Goal: Communication & Community: Participate in discussion

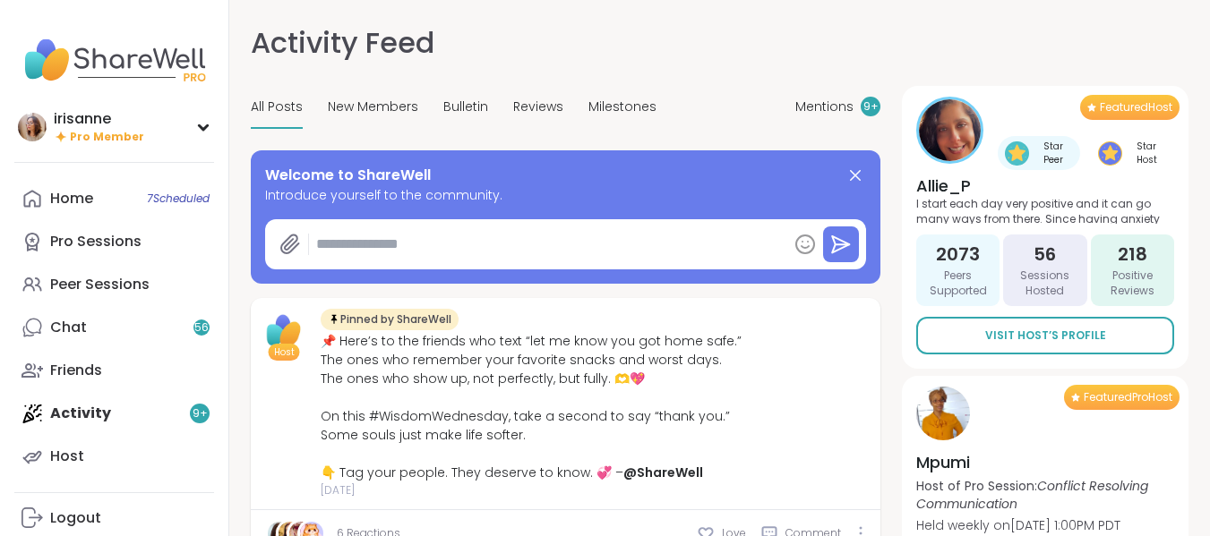
type textarea "*"
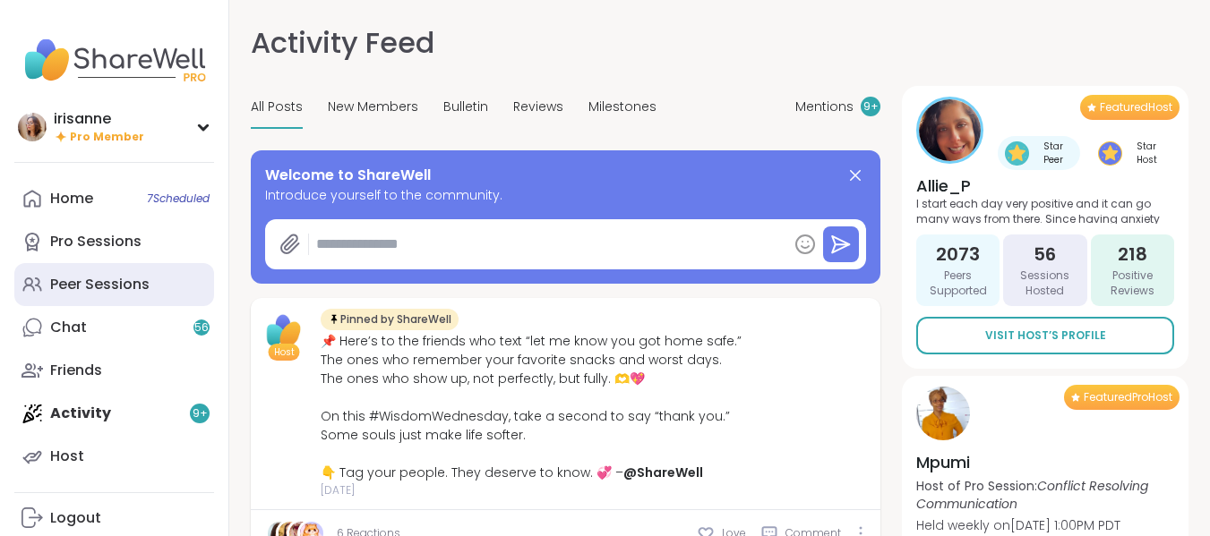
click at [161, 274] on link "Peer Sessions" at bounding box center [114, 284] width 200 height 43
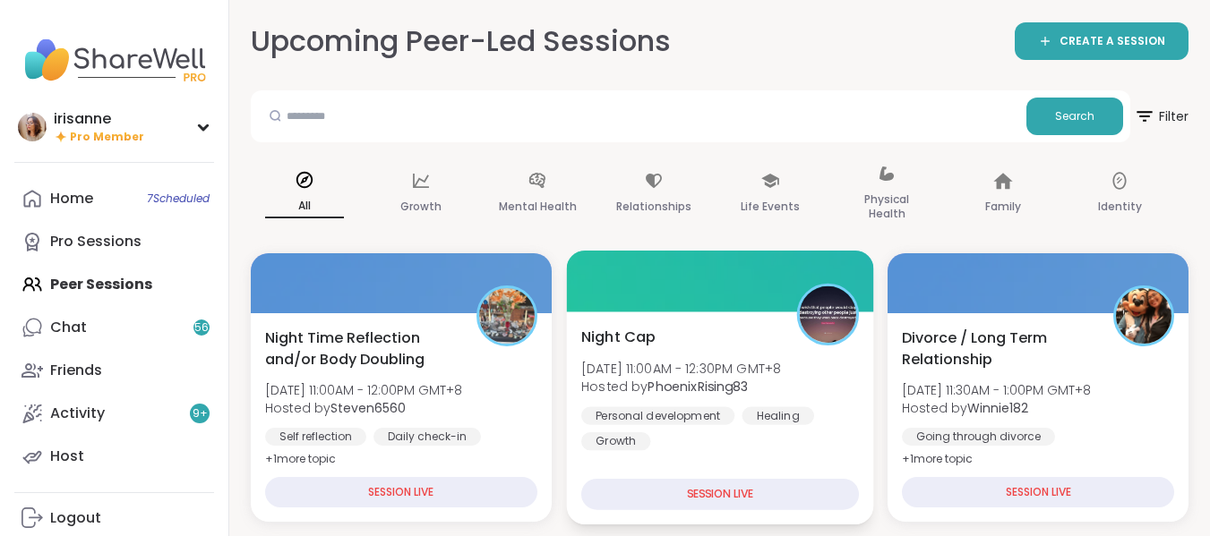
click at [673, 366] on span "[DATE] 11:00AM - 12:30PM GMT+8" at bounding box center [681, 368] width 200 height 18
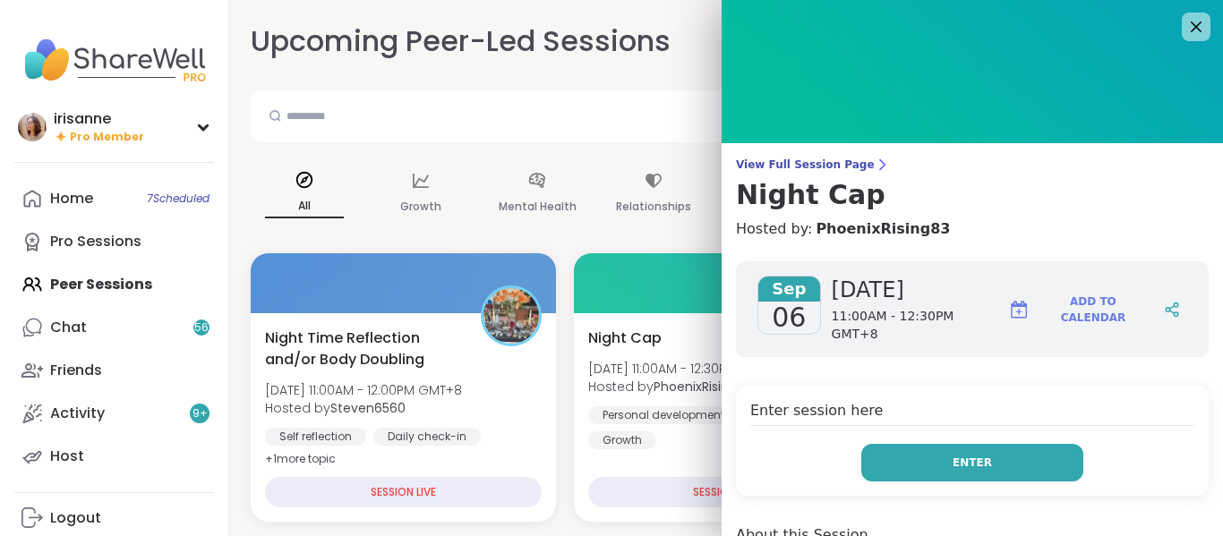
click at [889, 444] on button "Enter" at bounding box center [972, 463] width 222 height 38
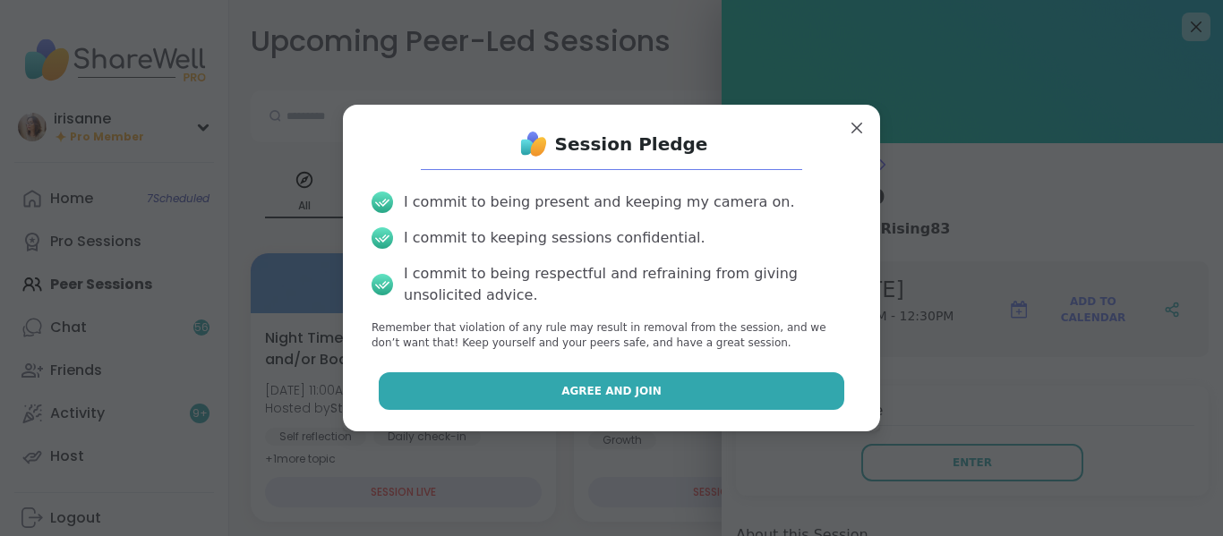
click at [734, 403] on button "Agree and Join" at bounding box center [612, 392] width 467 height 38
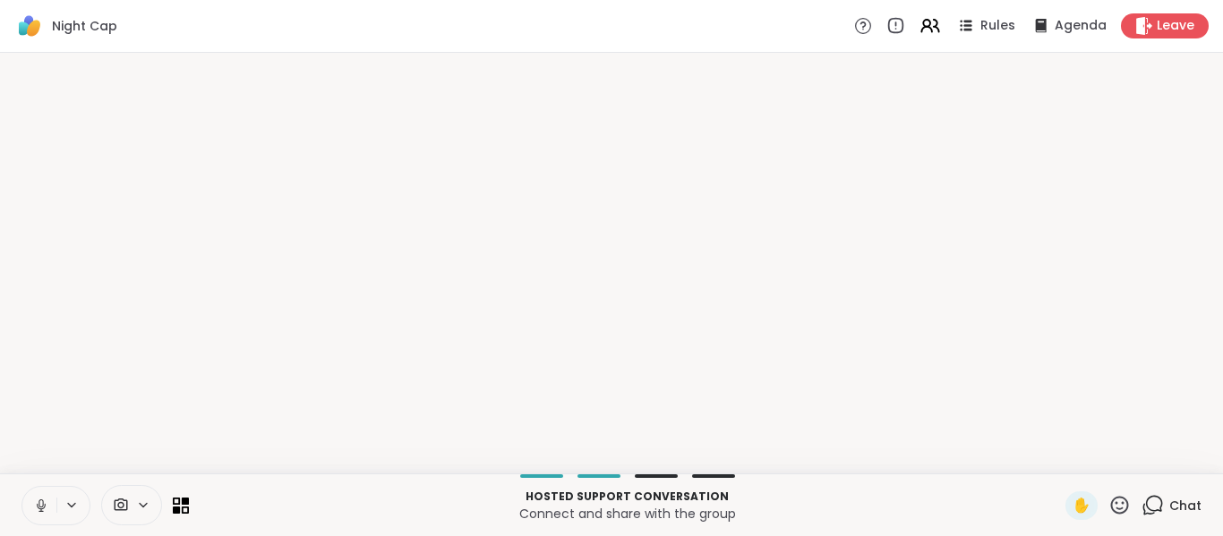
click at [34, 510] on icon at bounding box center [41, 506] width 16 height 16
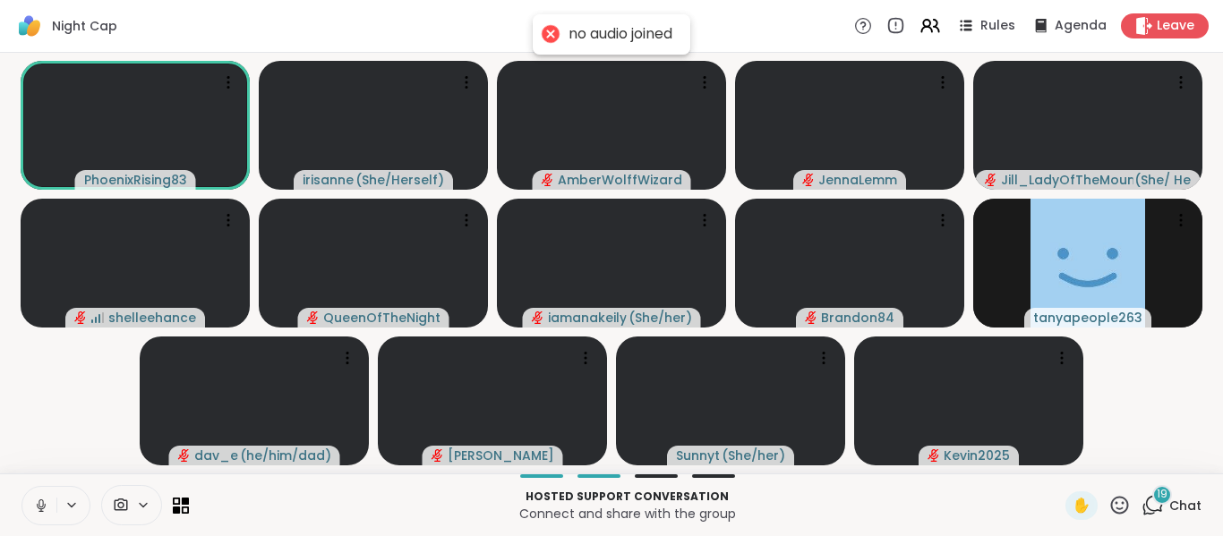
click at [34, 510] on icon at bounding box center [41, 506] width 16 height 16
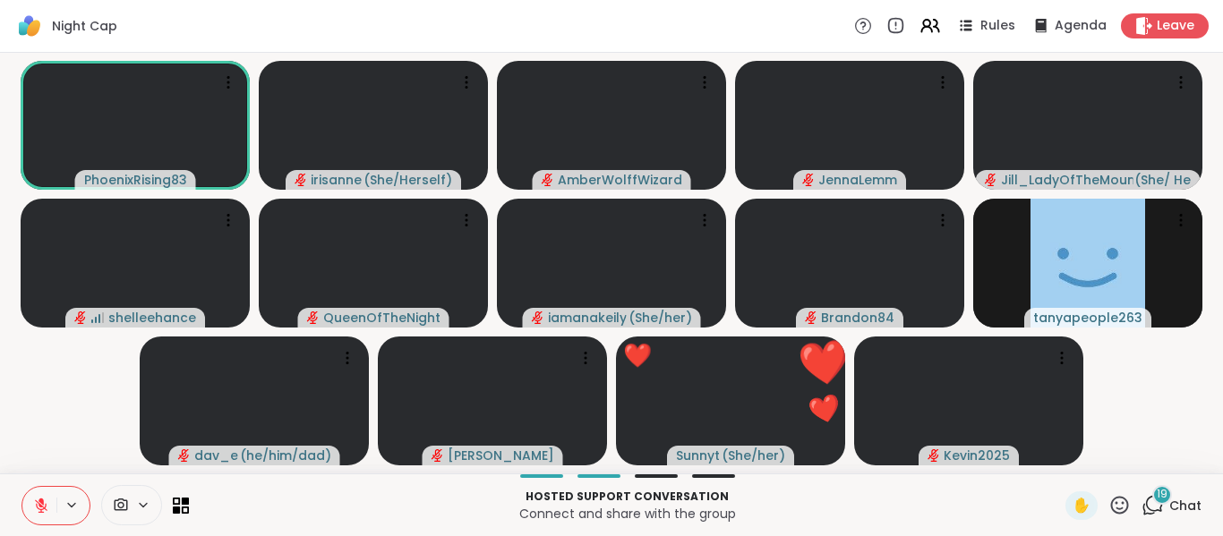
click at [34, 510] on icon at bounding box center [41, 506] width 16 height 16
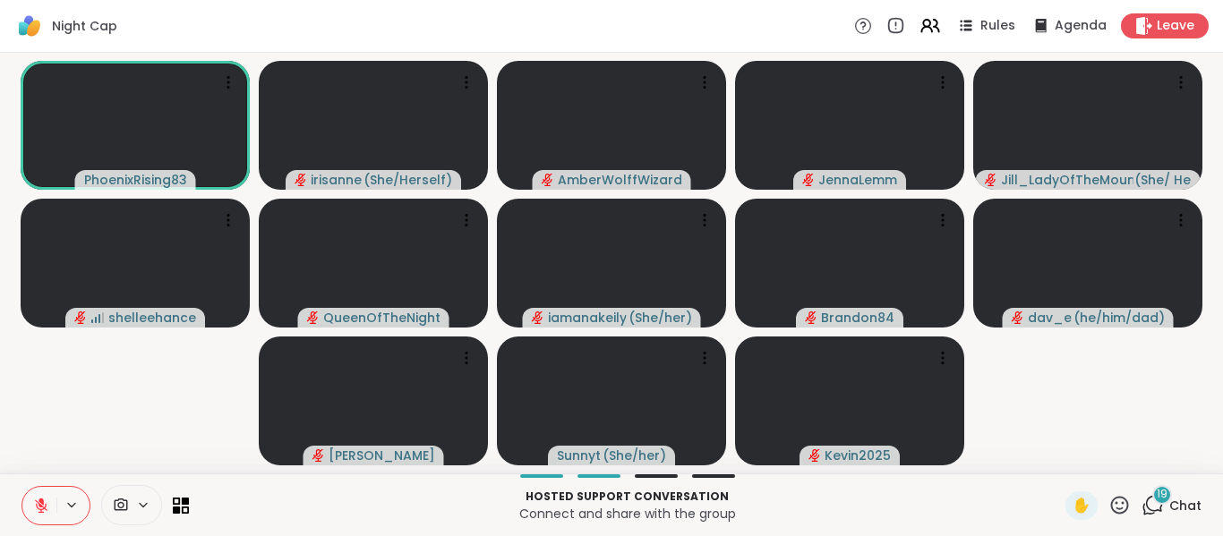
click at [1153, 500] on div "19" at bounding box center [1163, 495] width 20 height 20
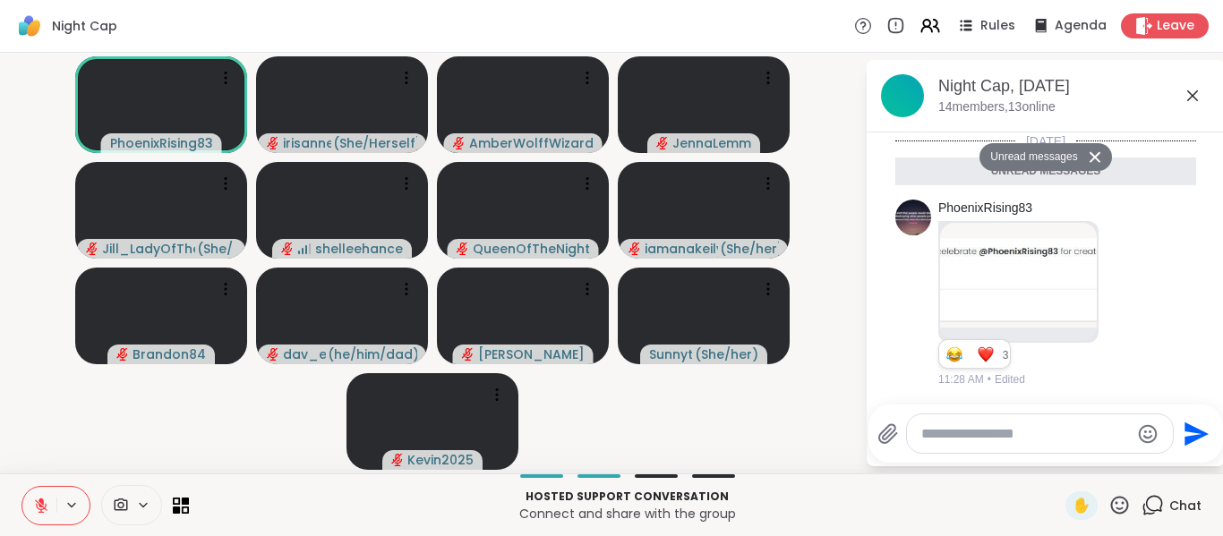
scroll to position [2565, 0]
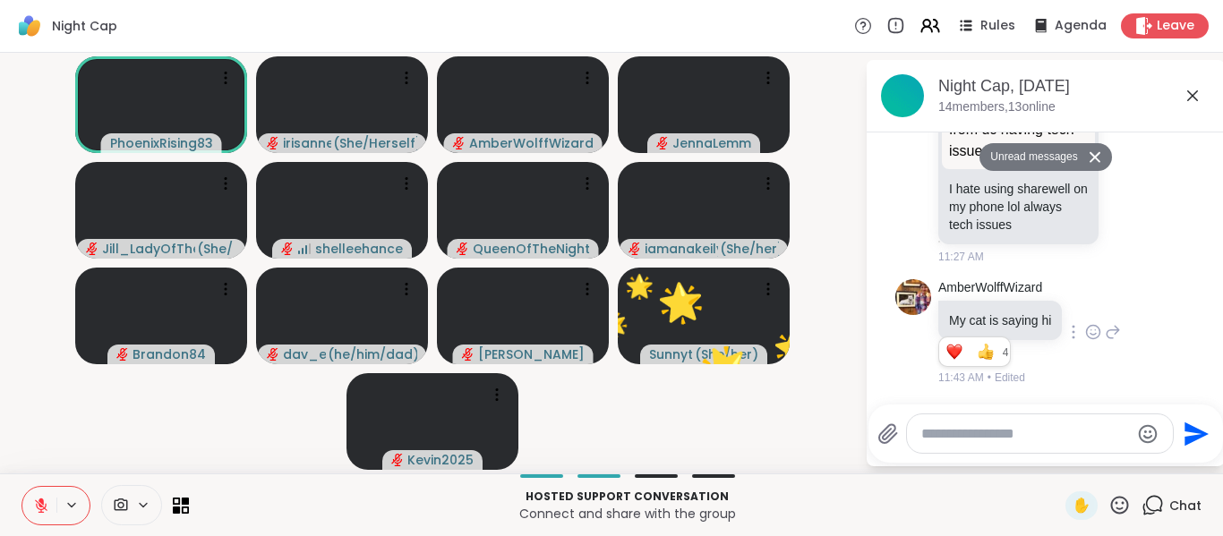
click at [1100, 330] on div at bounding box center [1094, 331] width 56 height 21
click at [1068, 333] on div at bounding box center [1074, 331] width 16 height 21
click at [1085, 327] on icon at bounding box center [1093, 332] width 16 height 18
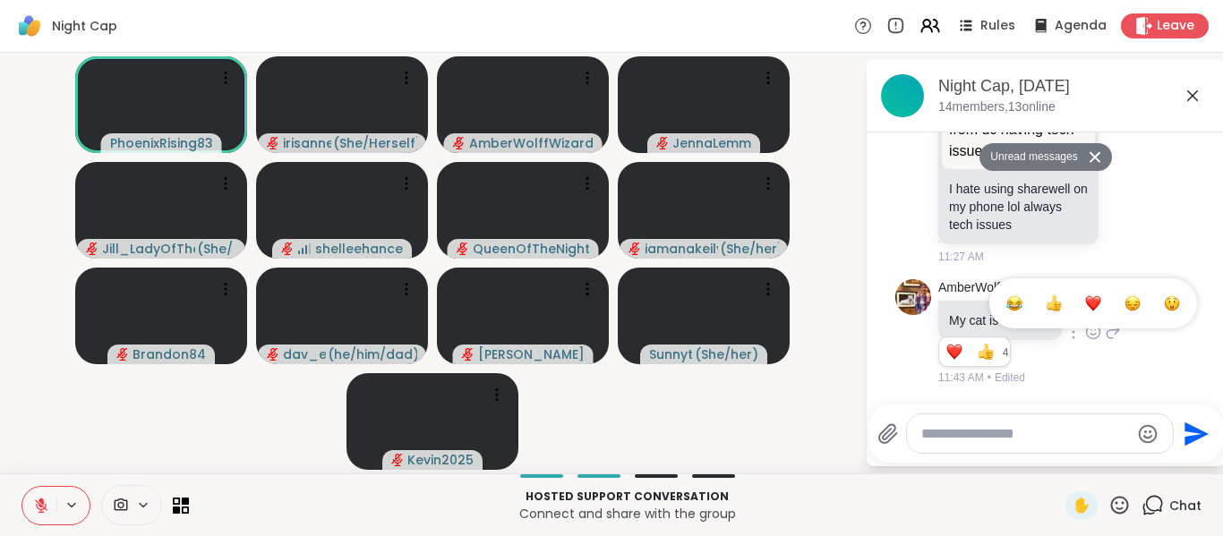
click at [1089, 317] on button "Select Reaction: Heart" at bounding box center [1094, 304] width 36 height 36
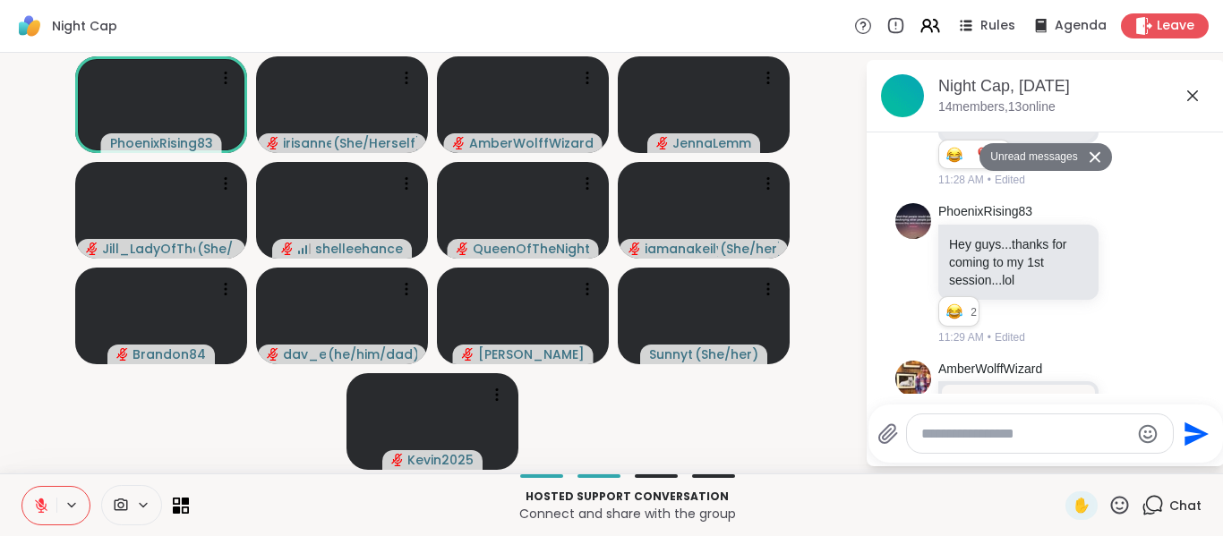
scroll to position [22, 0]
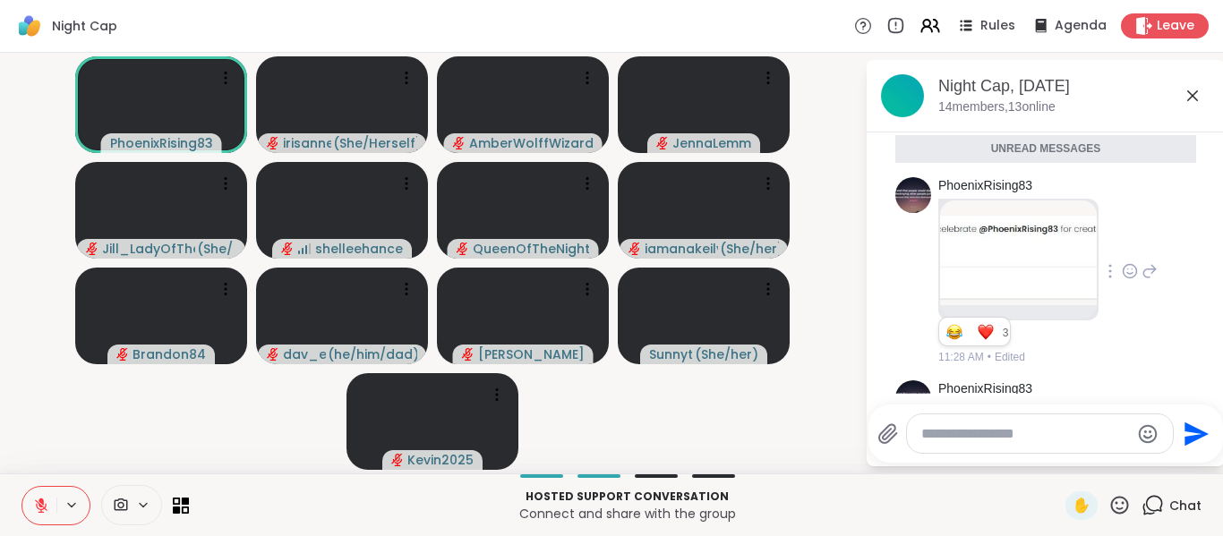
click at [1035, 292] on img at bounding box center [1018, 253] width 157 height 105
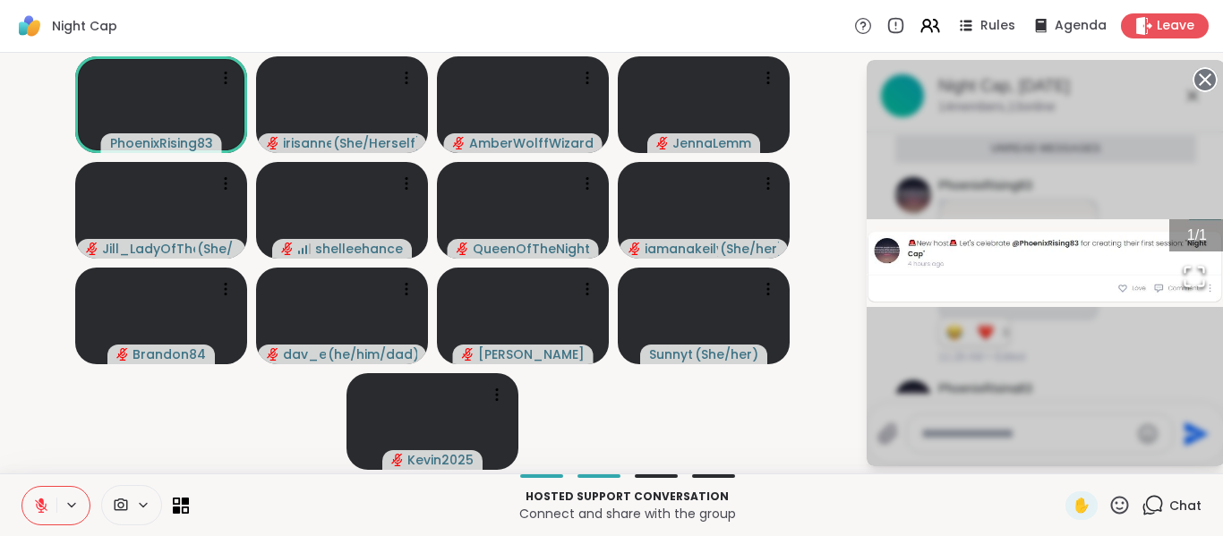
click at [1203, 76] on icon at bounding box center [1205, 79] width 25 height 25
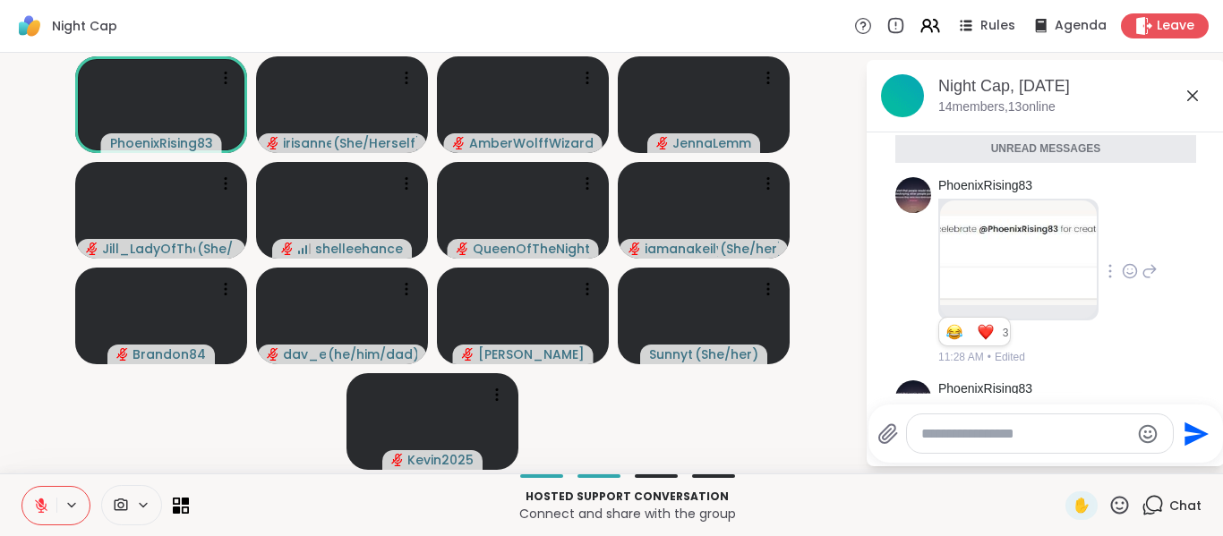
click at [1122, 276] on icon at bounding box center [1130, 271] width 16 height 18
click at [1043, 239] on div "Select Reaction: Joy" at bounding box center [1051, 243] width 16 height 16
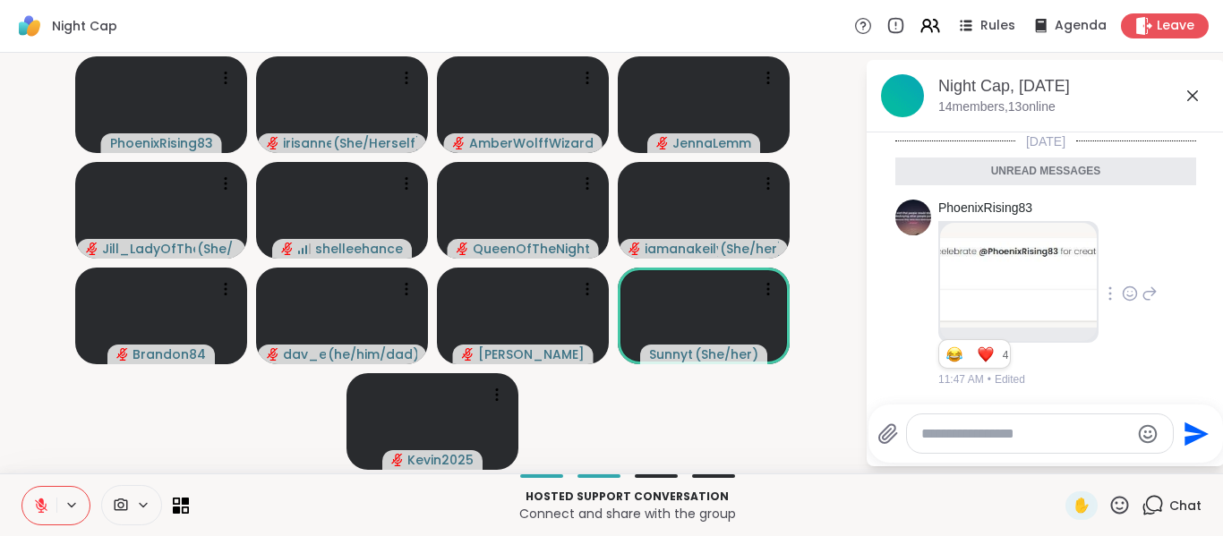
click at [1195, 85] on icon at bounding box center [1192, 95] width 21 height 21
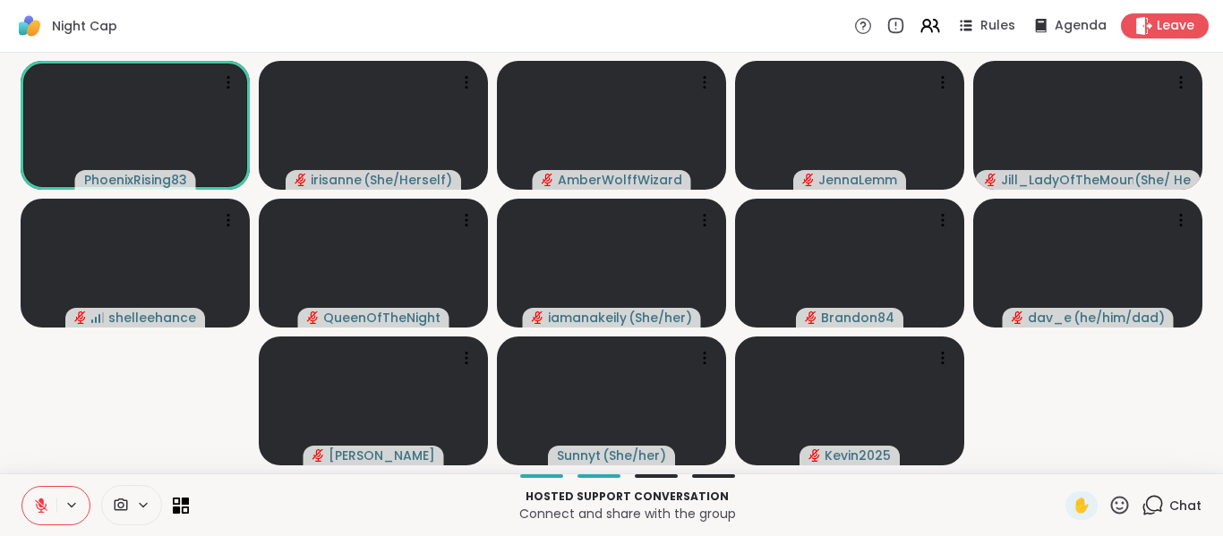
click at [1154, 416] on video-player-container "PhoenixRising83 irisanne ( She/Herself ) AmberWolffWizard JennaLemm Jill_LadyOf…" at bounding box center [612, 263] width 1202 height 407
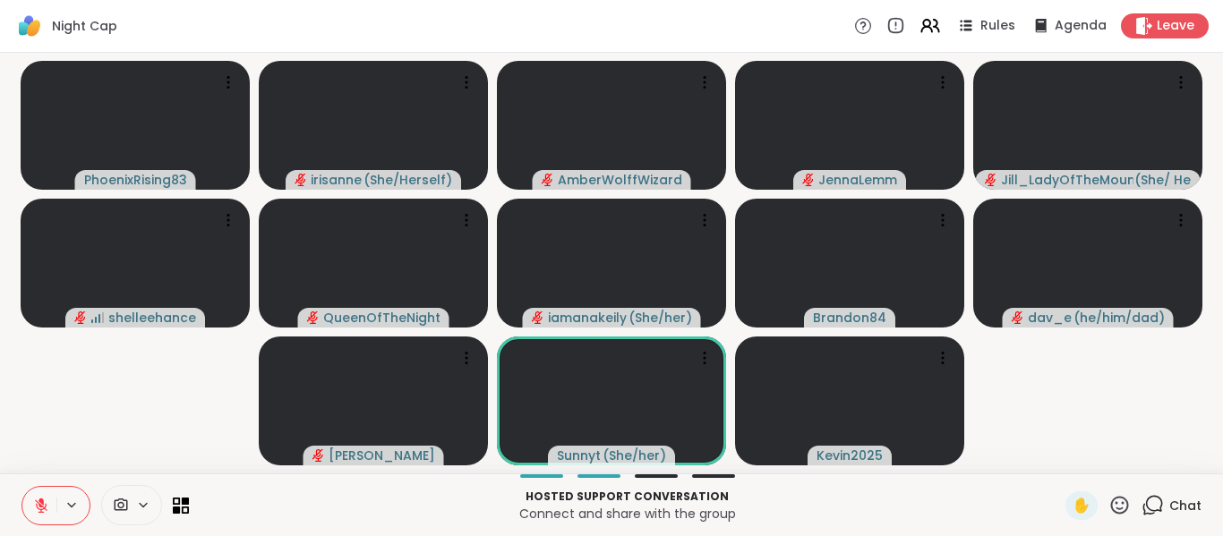
click at [1128, 501] on div "✋ Chat" at bounding box center [1134, 506] width 136 height 29
click at [1146, 501] on icon at bounding box center [1154, 504] width 17 height 16
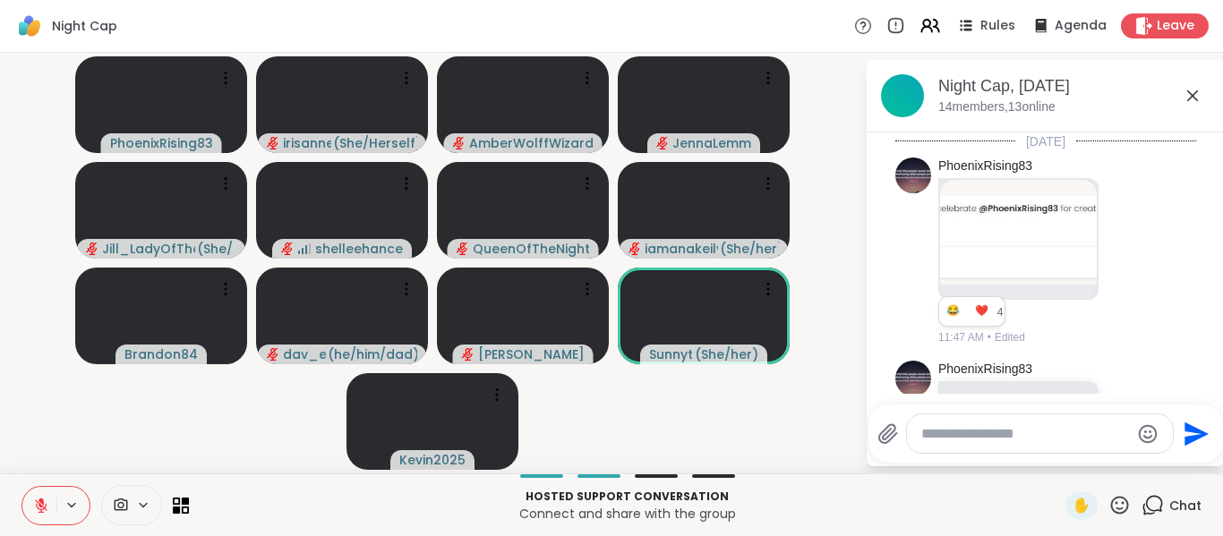
scroll to position [2522, 0]
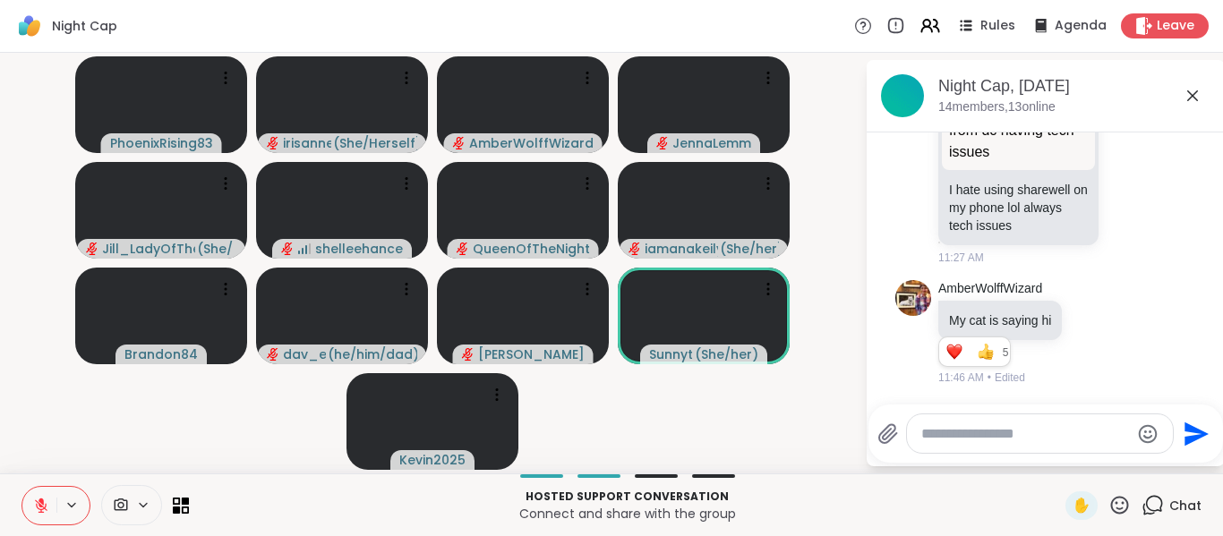
click at [1070, 434] on textarea "Type your message" at bounding box center [1025, 434] width 209 height 18
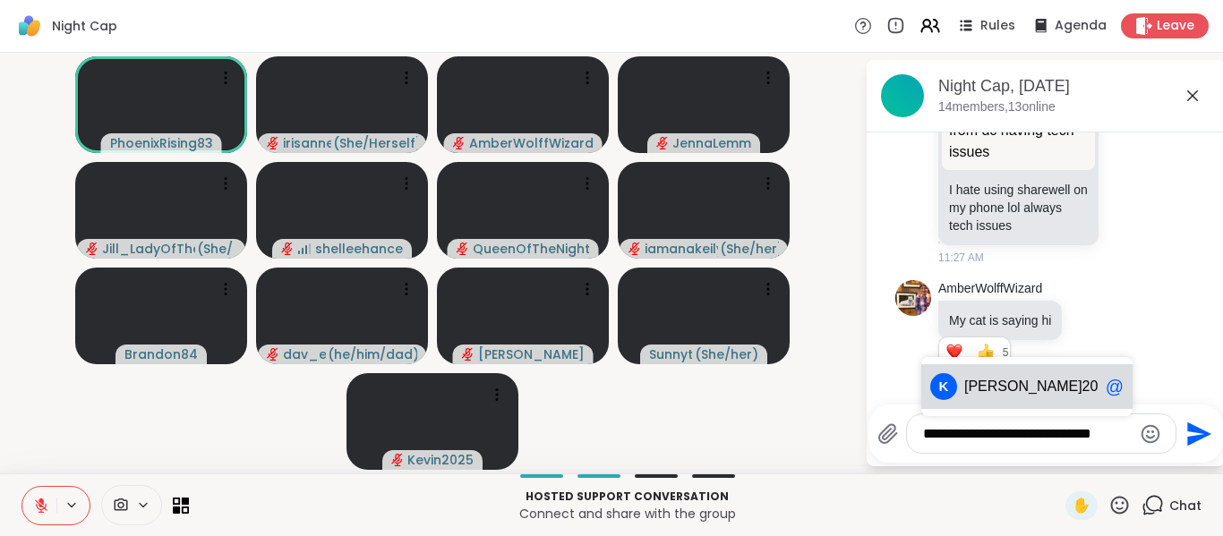
type textarea "**********"
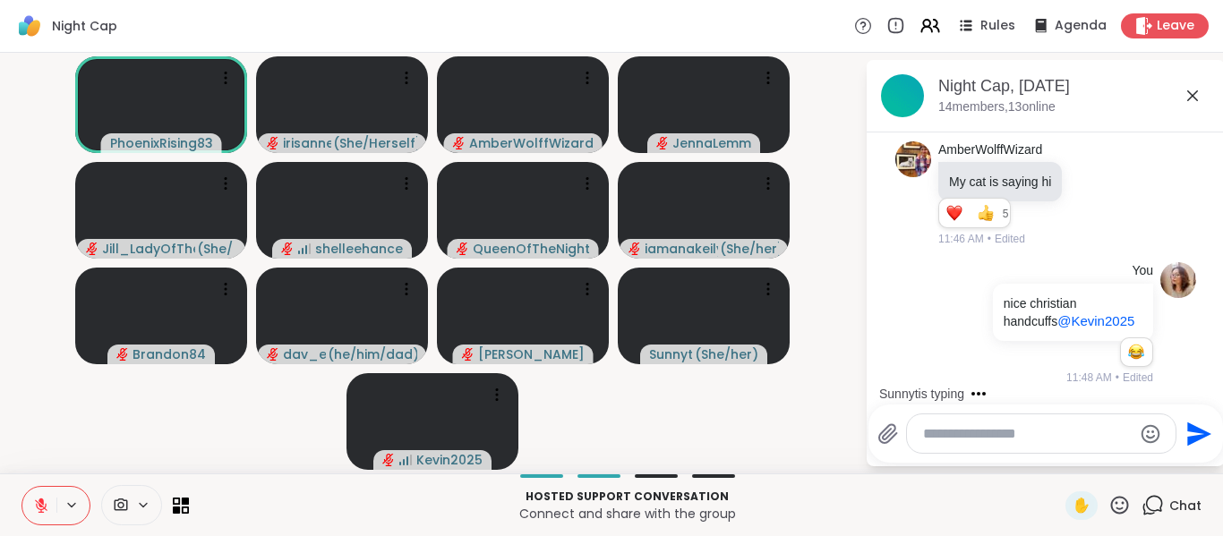
scroll to position [2810, 0]
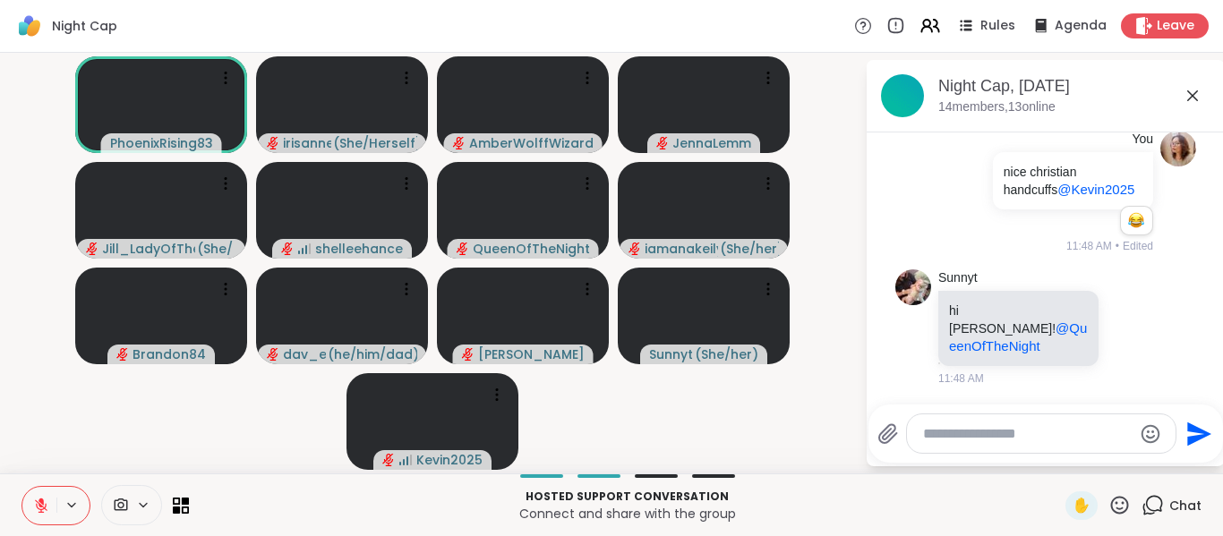
click at [1070, 434] on textarea "Type your message" at bounding box center [1027, 434] width 209 height 18
type textarea "**********"
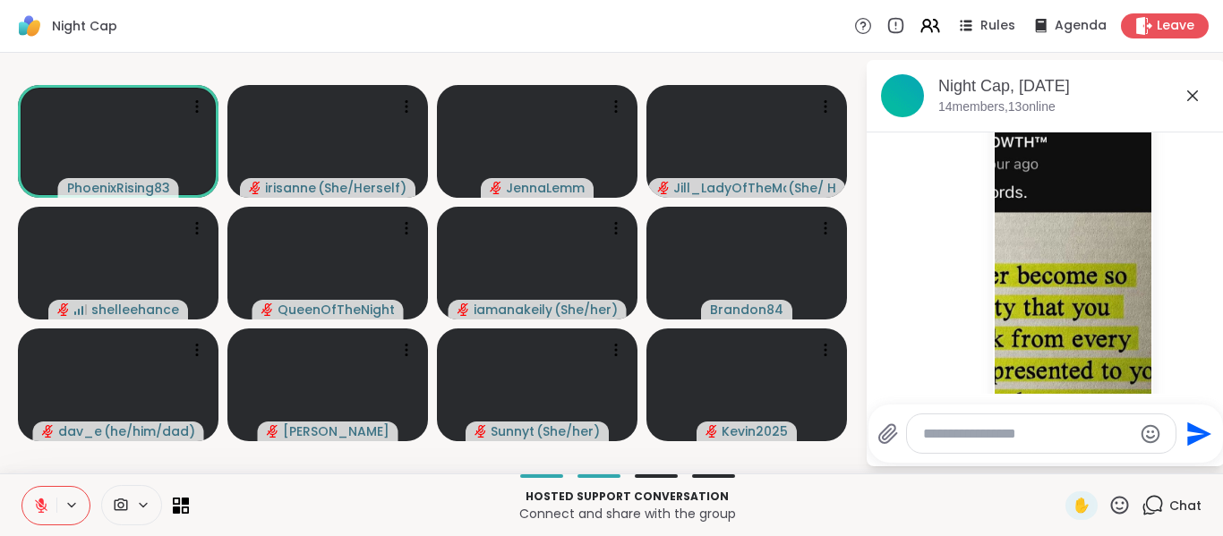
scroll to position [3406, 0]
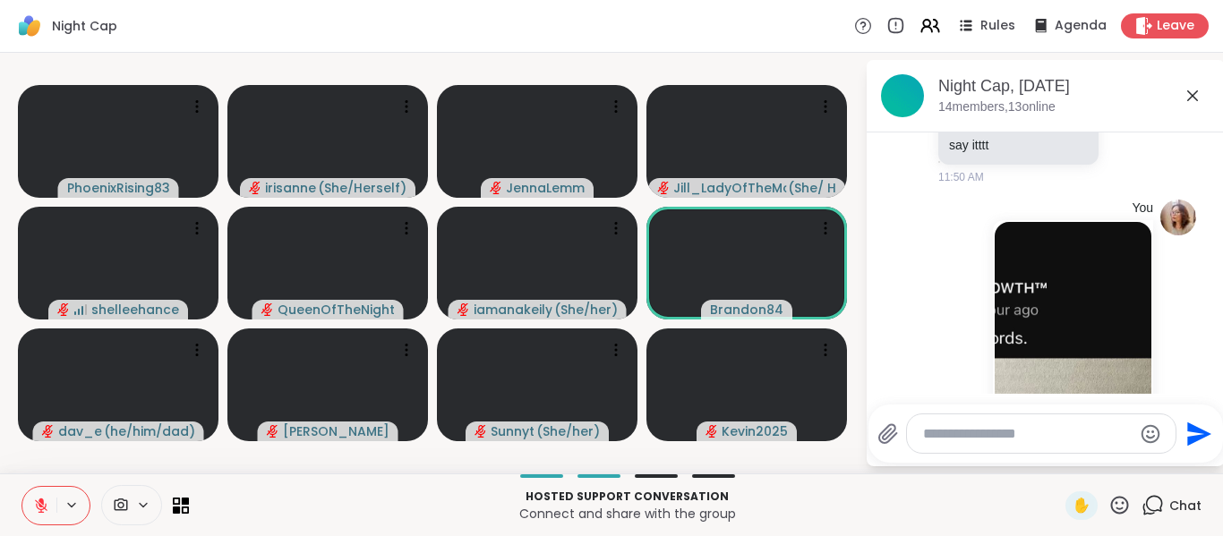
click at [1072, 327] on img at bounding box center [1073, 435] width 157 height 426
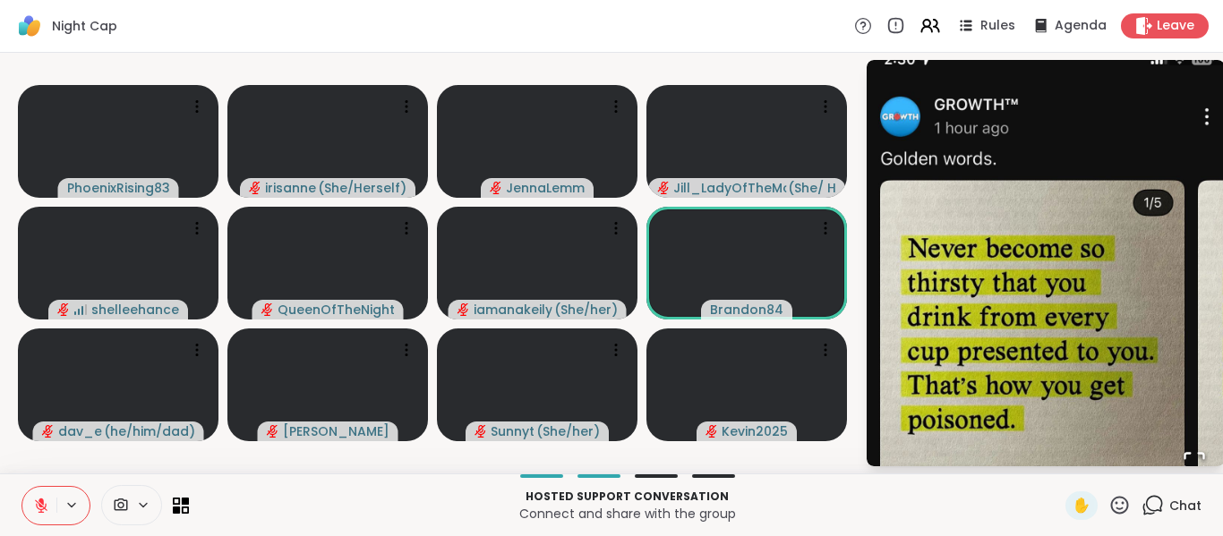
click at [1185, 445] on button "Open Fullscreen" at bounding box center [1194, 463] width 61 height 61
click at [1144, 512] on icon at bounding box center [1153, 505] width 22 height 22
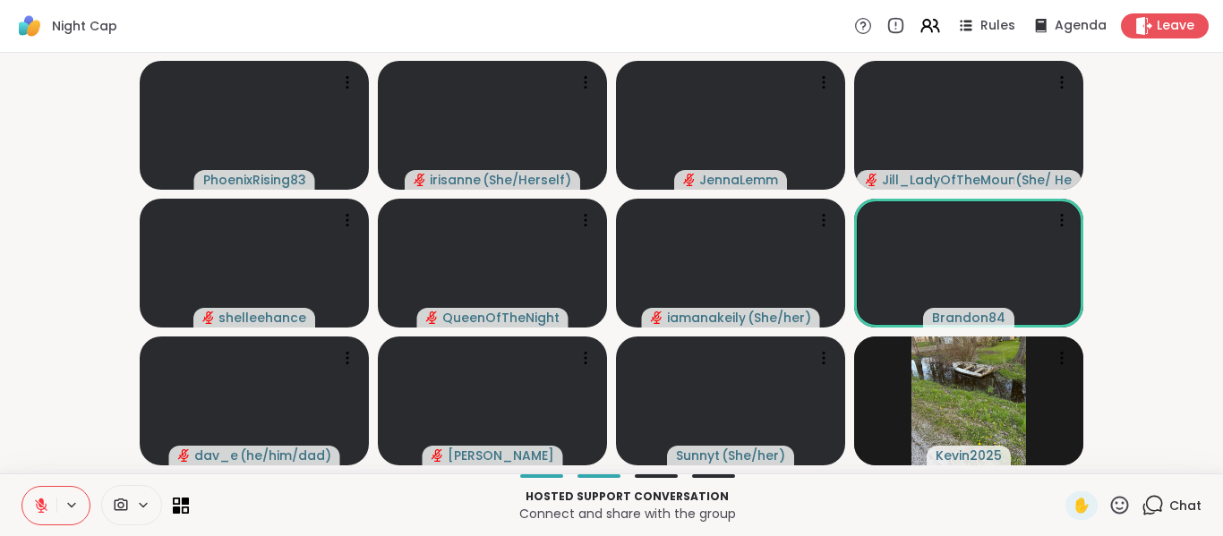
click at [1117, 510] on icon at bounding box center [1120, 505] width 22 height 22
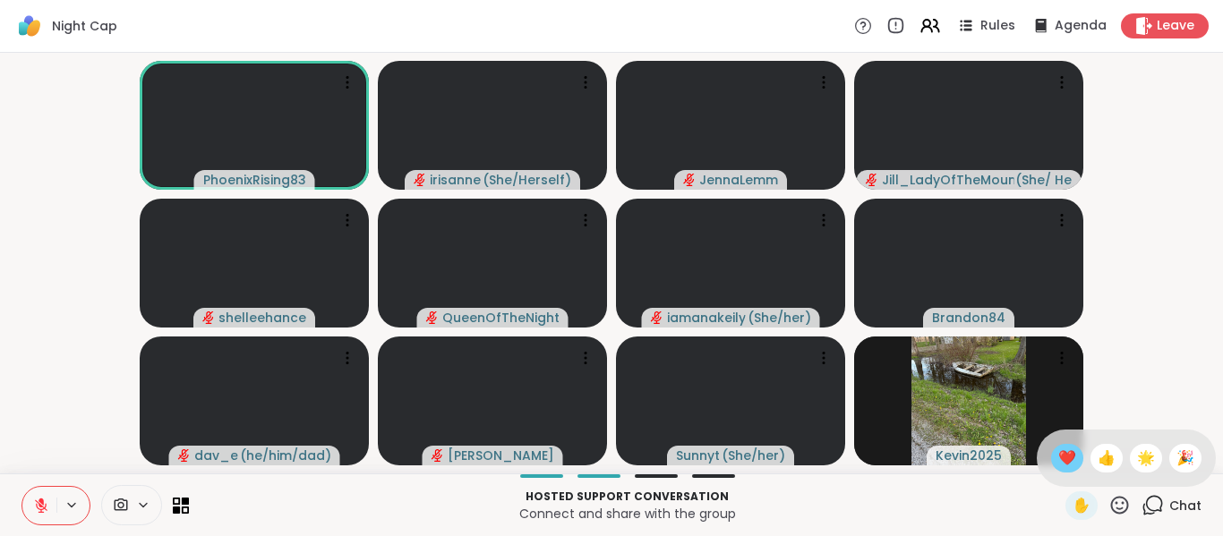
click at [1059, 466] on span "❤️" at bounding box center [1068, 458] width 18 height 21
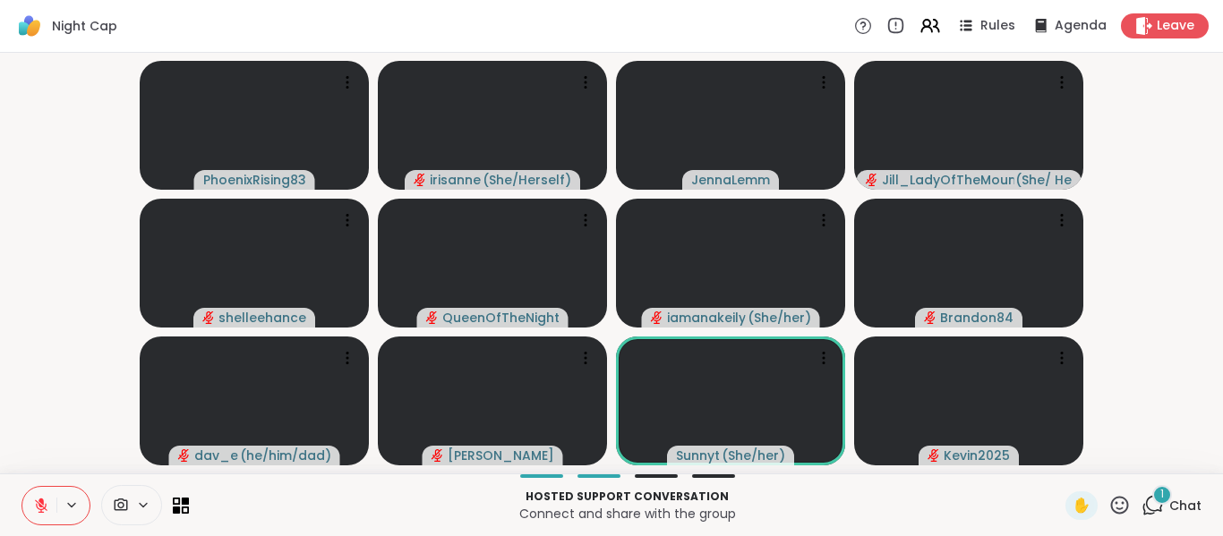
click at [1146, 518] on div "1 Chat" at bounding box center [1172, 506] width 60 height 29
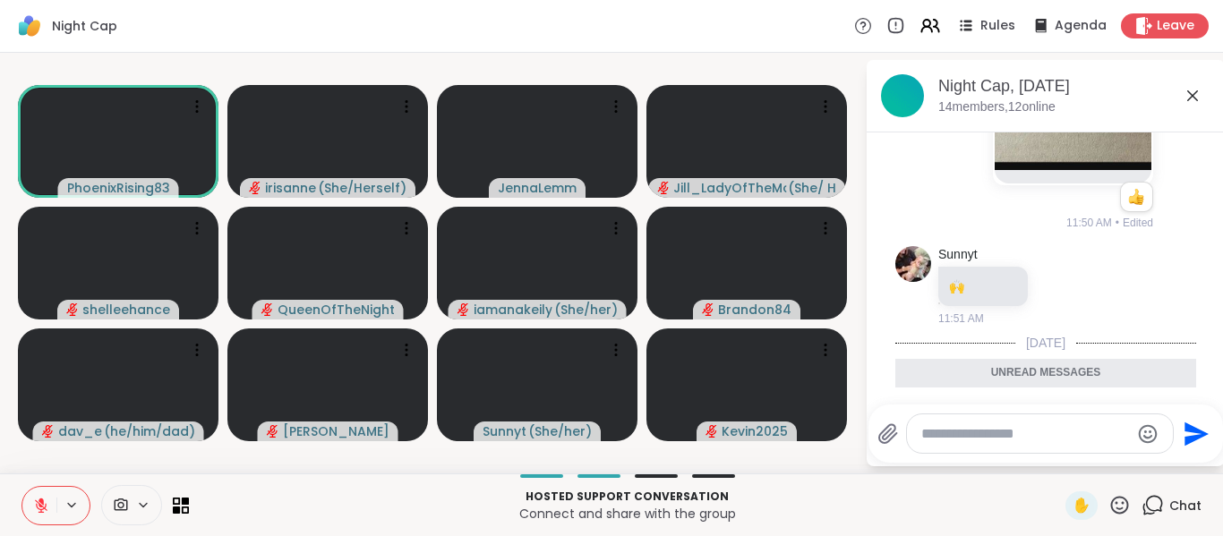
scroll to position [3920, 0]
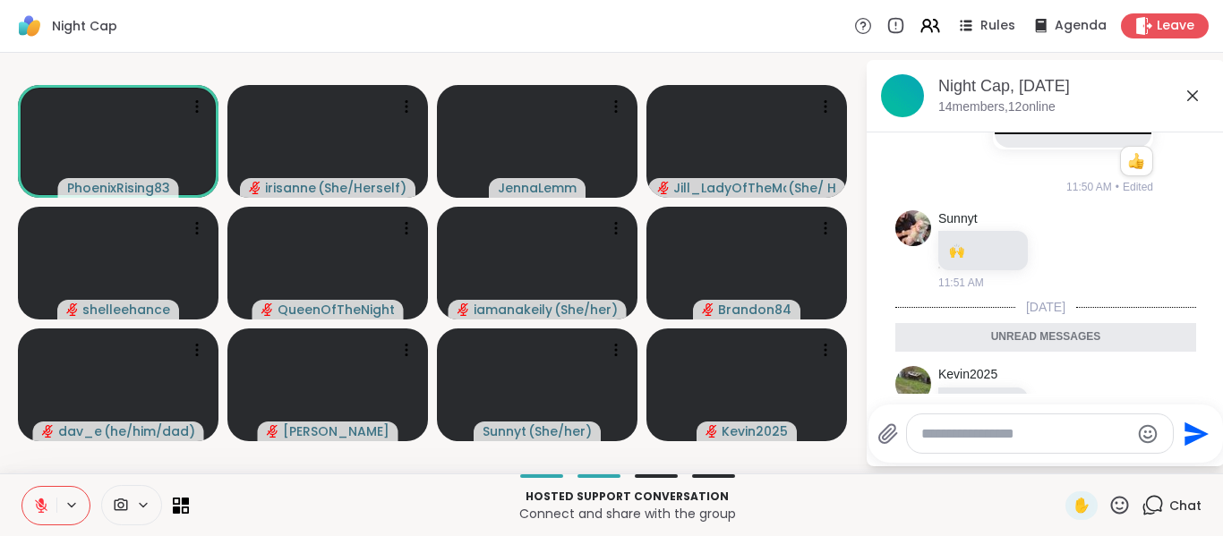
click at [1187, 82] on div "Night Cap, Sep 05" at bounding box center [1075, 86] width 272 height 22
click at [1187, 90] on icon at bounding box center [1192, 95] width 21 height 21
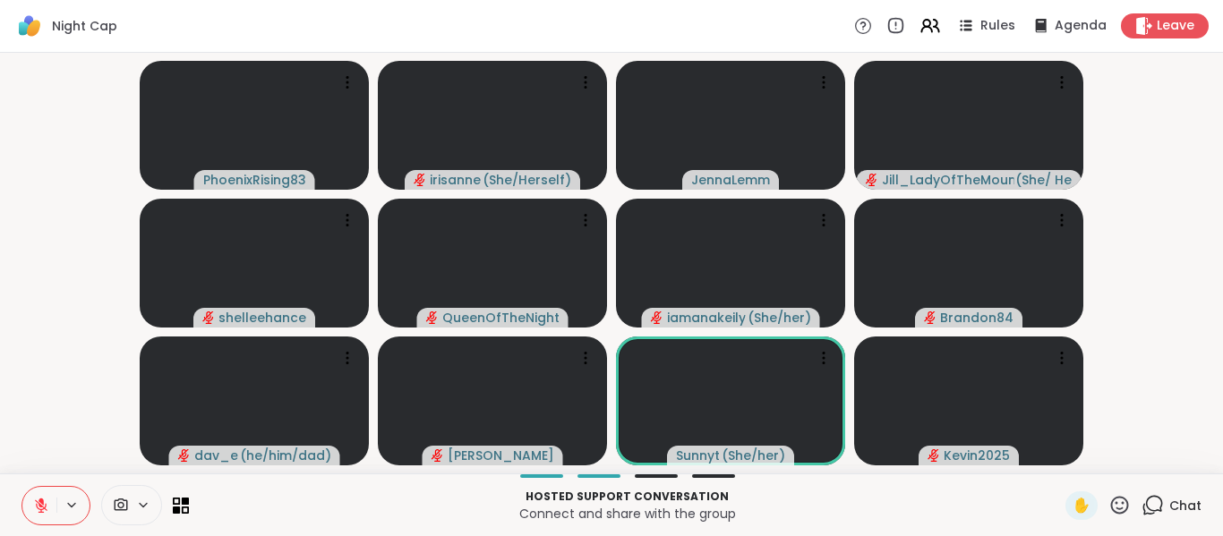
click at [1154, 509] on div "Chat" at bounding box center [1172, 506] width 60 height 29
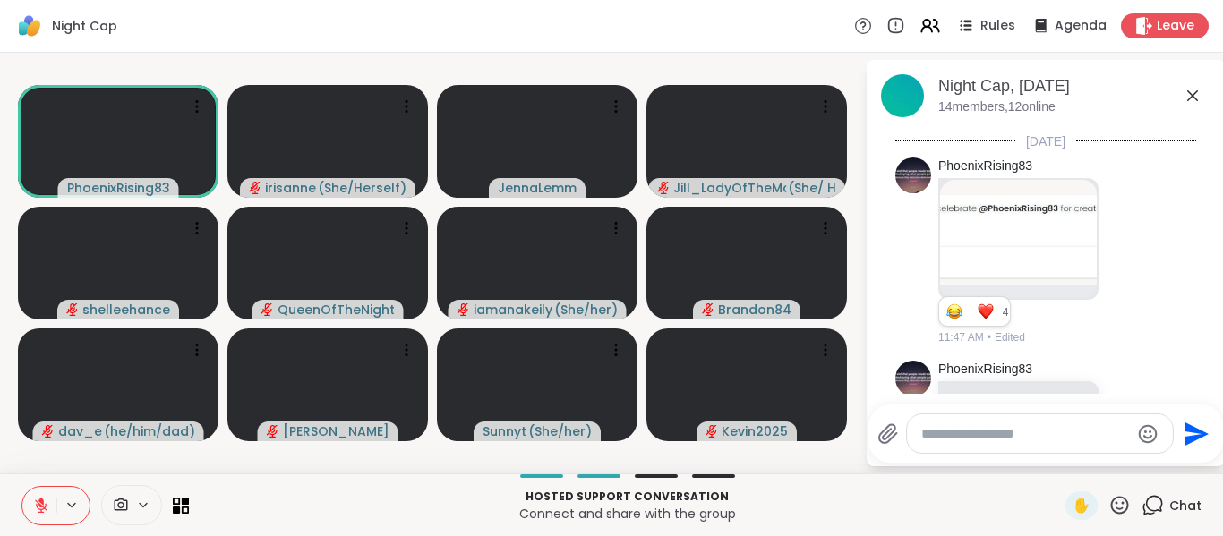
scroll to position [3970, 0]
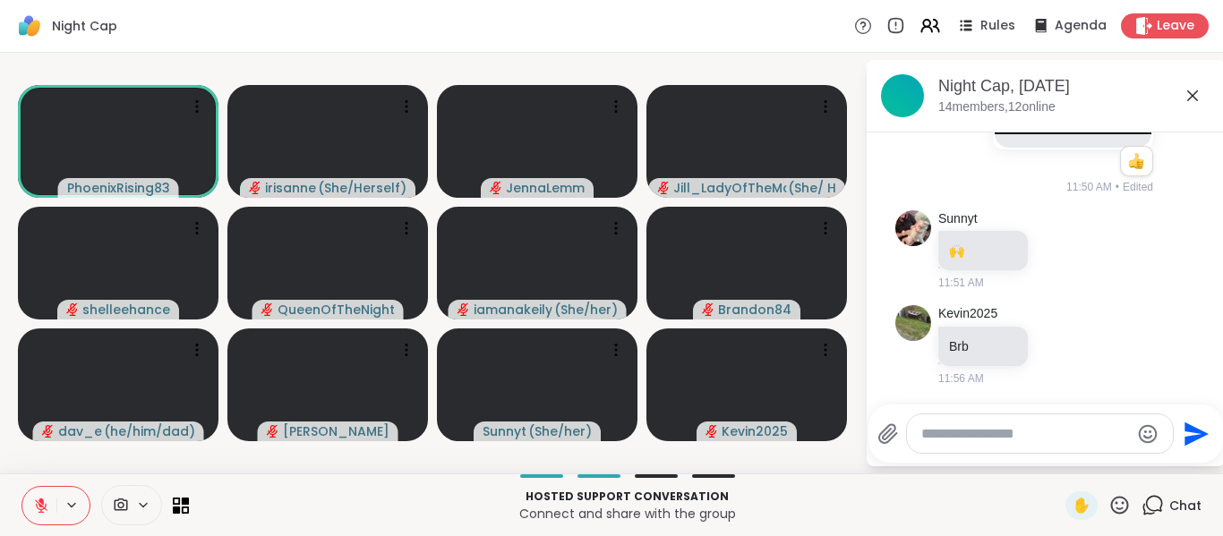
click at [1203, 99] on icon at bounding box center [1192, 95] width 21 height 21
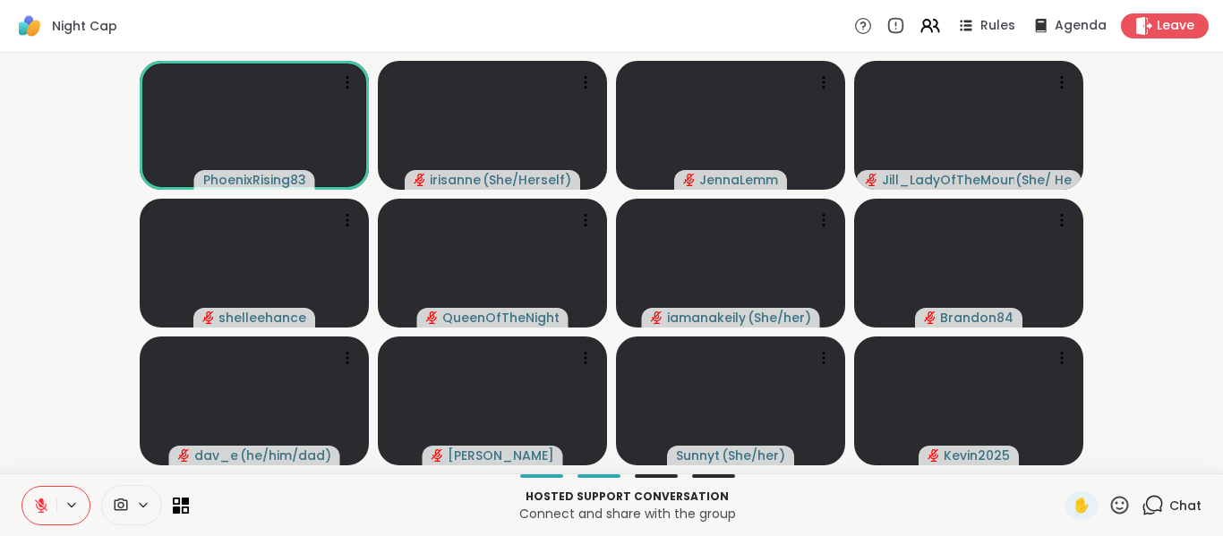
click at [1142, 495] on icon at bounding box center [1153, 505] width 22 height 22
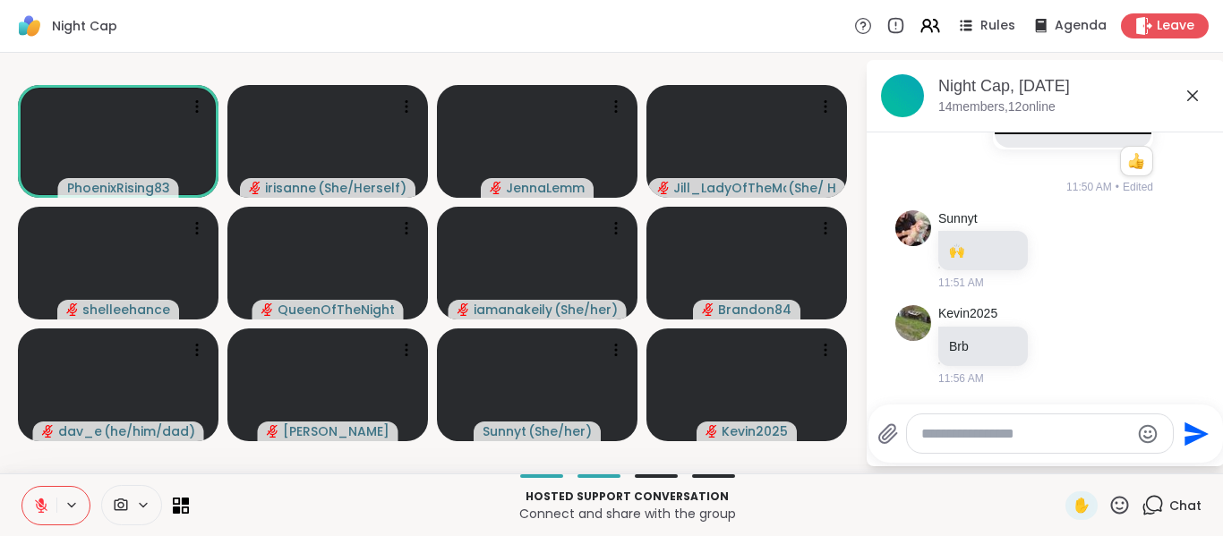
drag, startPoint x: 1119, startPoint y: 436, endPoint x: 1053, endPoint y: 432, distance: 65.5
click at [1053, 432] on textarea "Type your message" at bounding box center [1025, 434] width 209 height 18
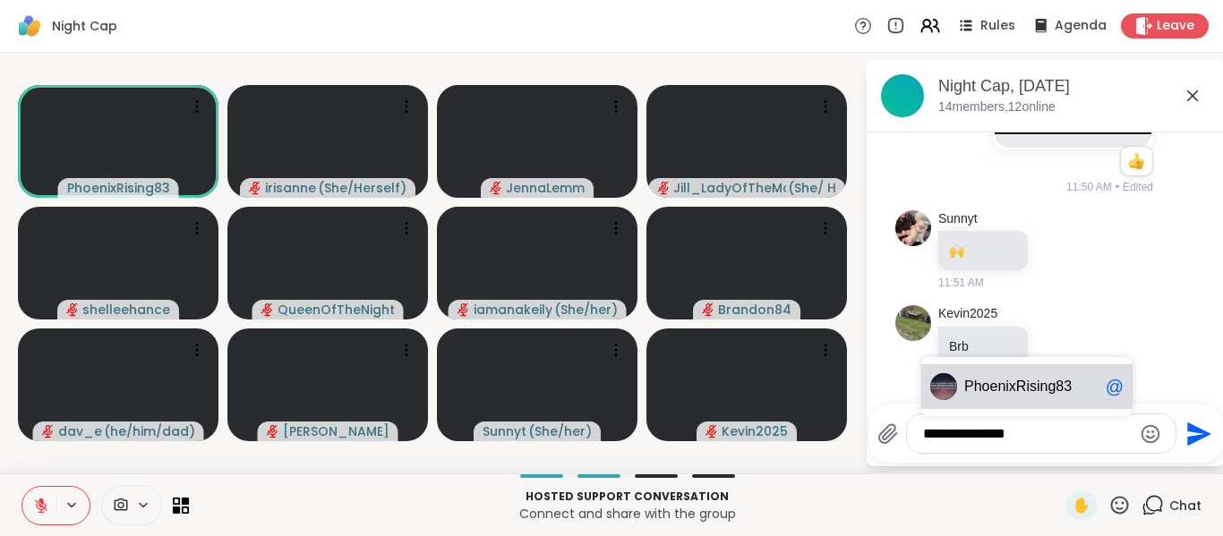
type textarea "**********"
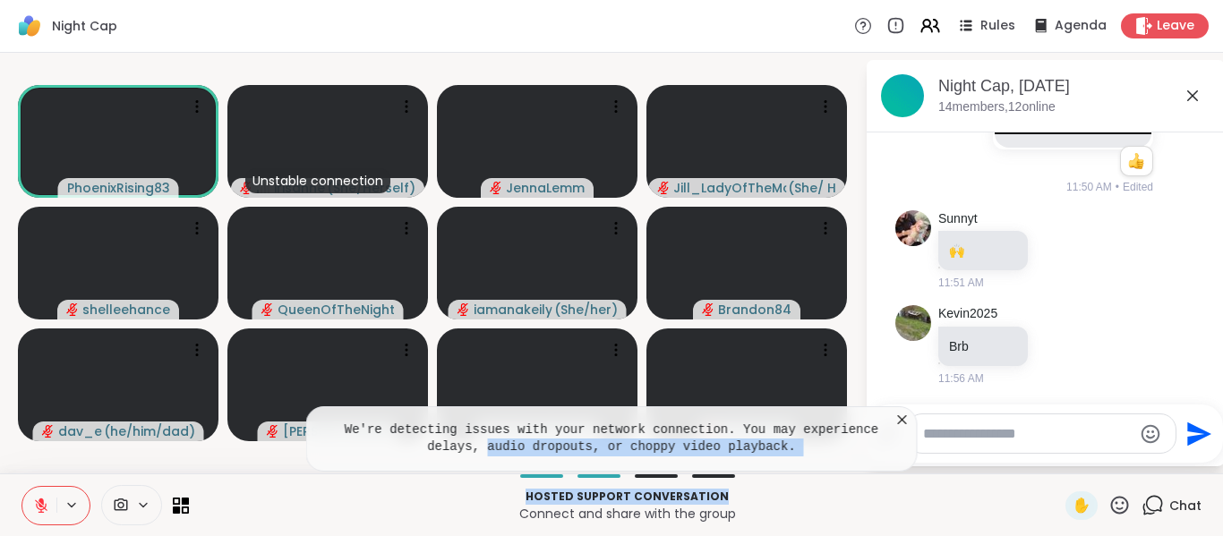
drag, startPoint x: 807, startPoint y: 501, endPoint x: 892, endPoint y: 411, distance: 123.5
click at [892, 411] on div "Night Cap Rules Agenda Leave PhoenixRising83 Unstable connection irisanne ( She…" at bounding box center [611, 268] width 1223 height 536
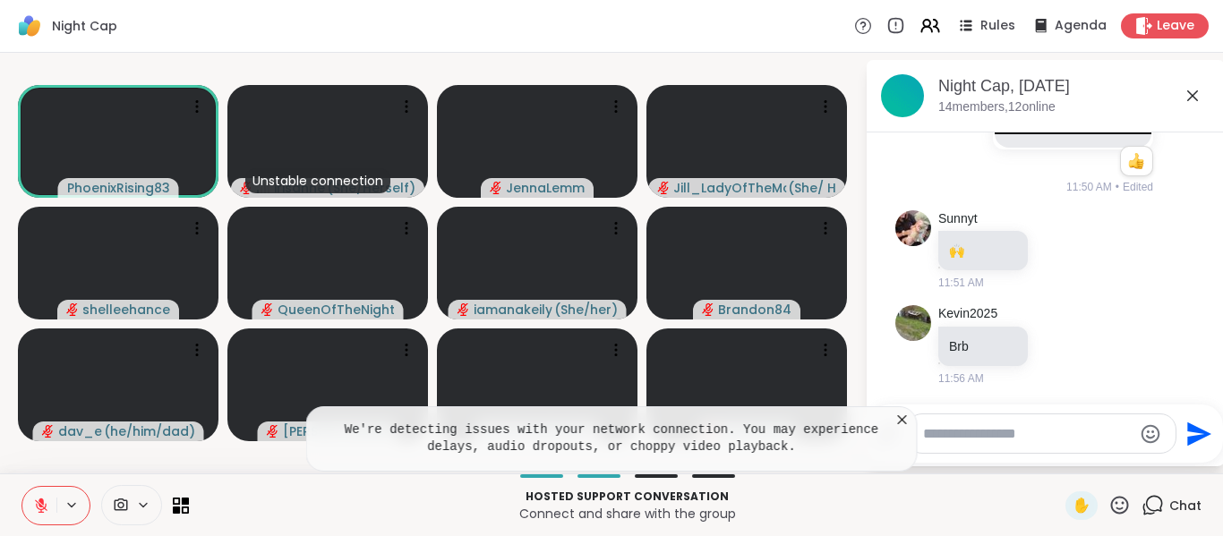
click at [898, 413] on icon at bounding box center [903, 420] width 18 height 18
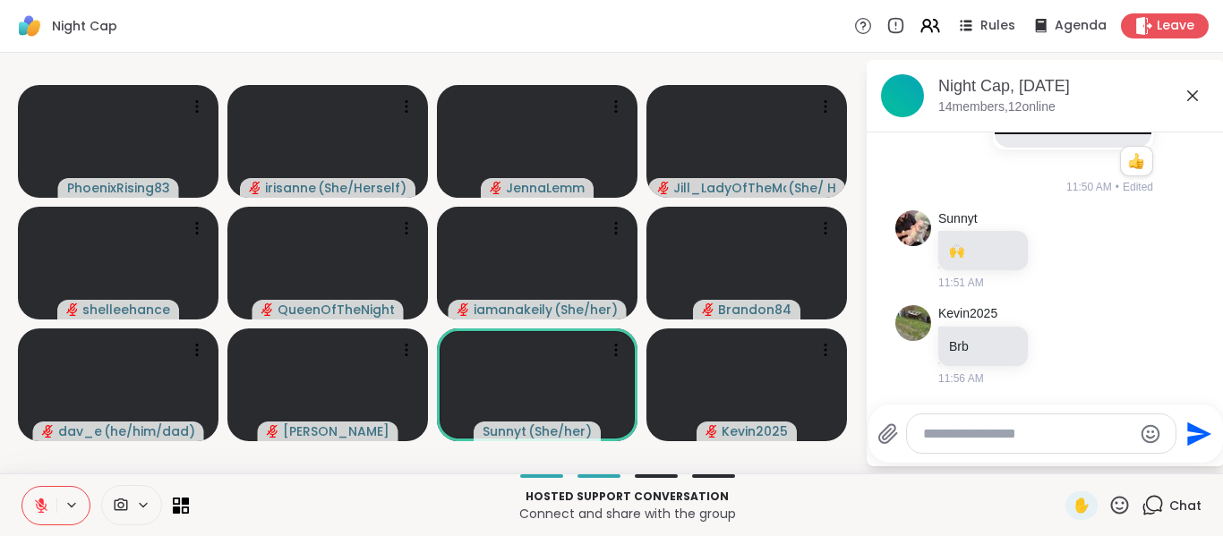
click at [1030, 444] on div at bounding box center [1041, 434] width 269 height 39
click at [1033, 439] on textarea "Type your message" at bounding box center [1027, 434] width 209 height 18
type textarea "*"
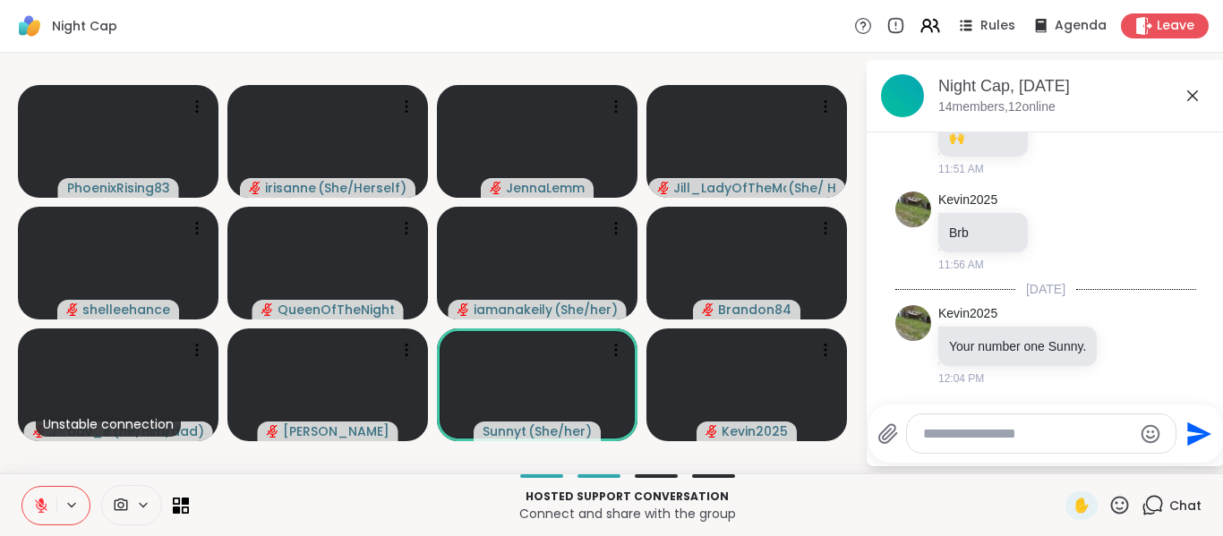
scroll to position [4102, 0]
click at [1016, 433] on textarea "Type your message" at bounding box center [1027, 434] width 209 height 18
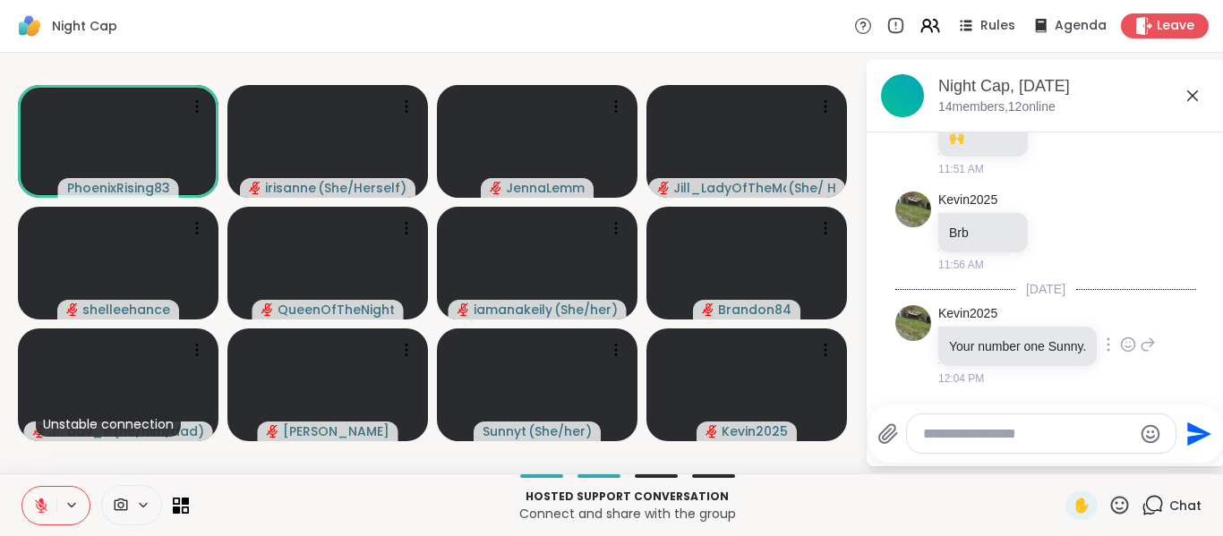
click at [1120, 336] on icon at bounding box center [1128, 345] width 16 height 18
click at [1080, 315] on button "Select Reaction: Thumbs up" at bounding box center [1089, 316] width 36 height 36
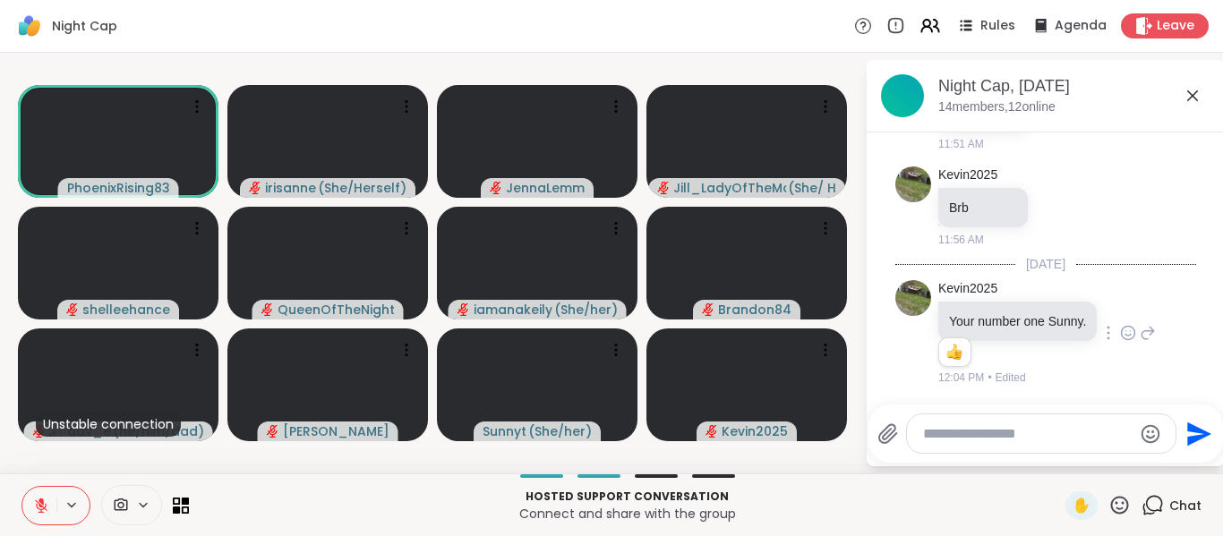
scroll to position [4127, 0]
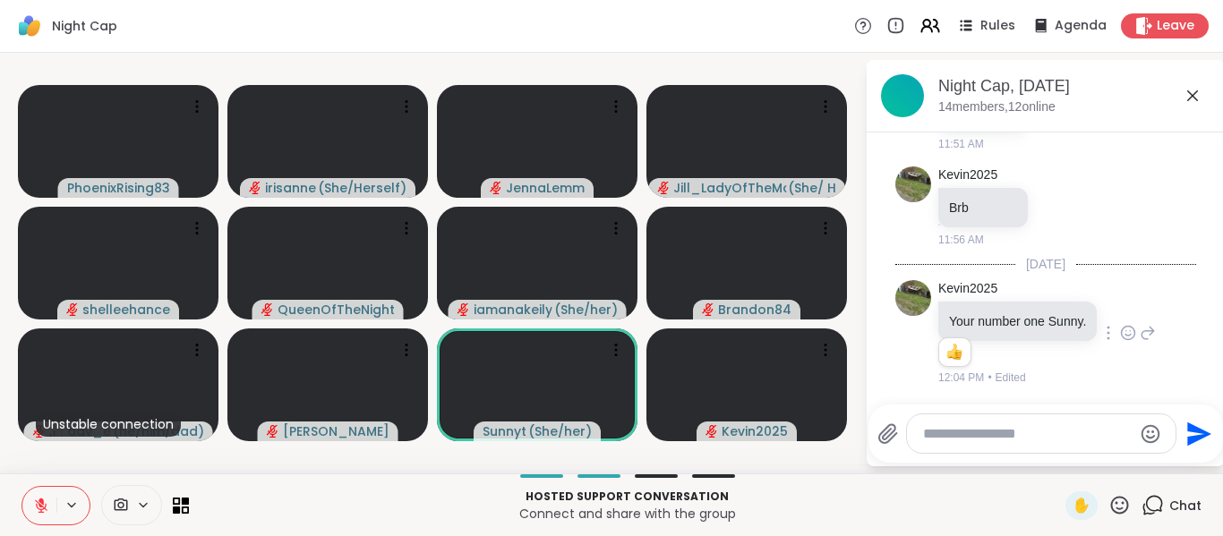
click at [1194, 94] on icon at bounding box center [1192, 95] width 11 height 11
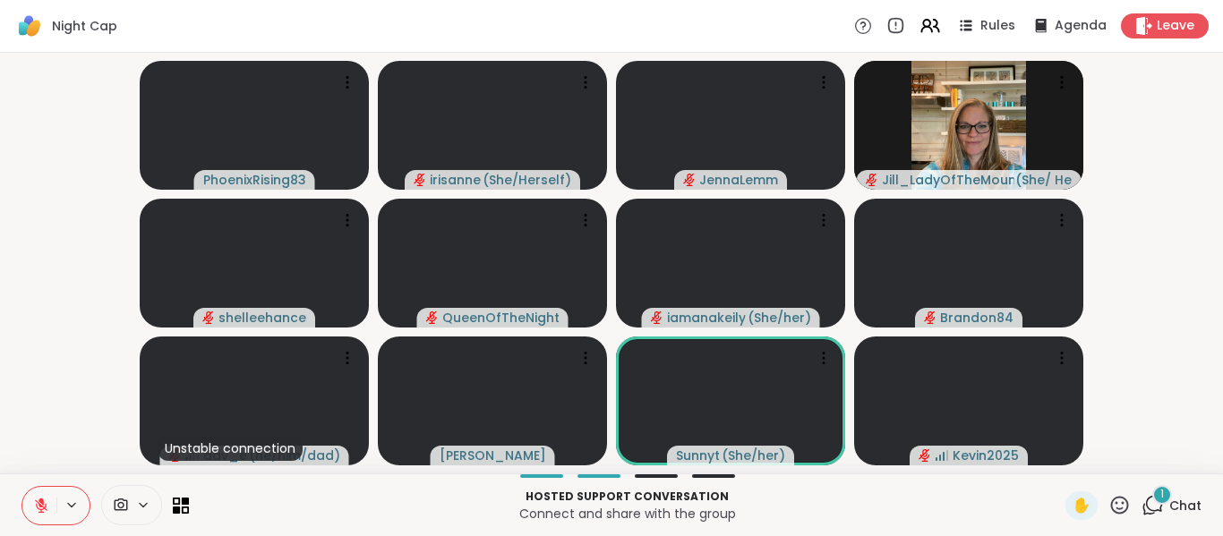
click at [1153, 490] on div "1" at bounding box center [1163, 495] width 20 height 20
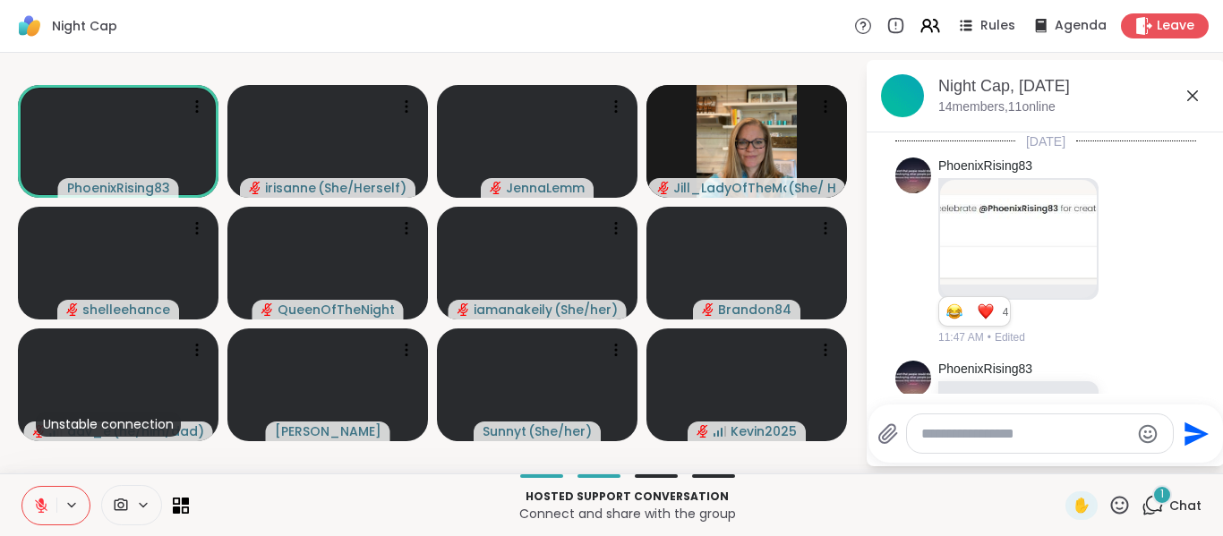
scroll to position [4301, 0]
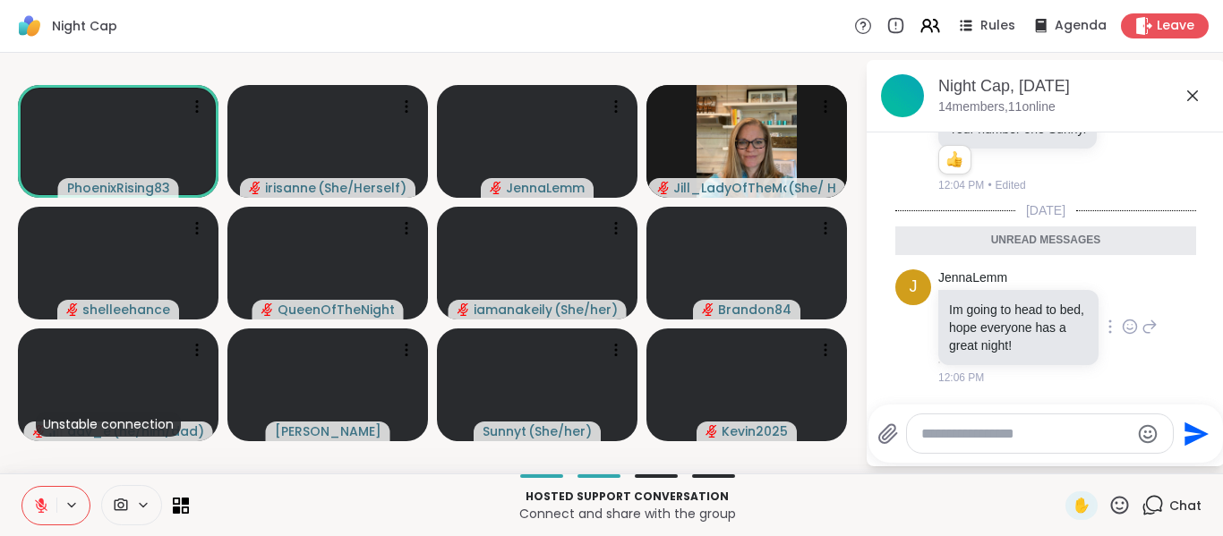
click at [1122, 319] on icon at bounding box center [1130, 327] width 16 height 18
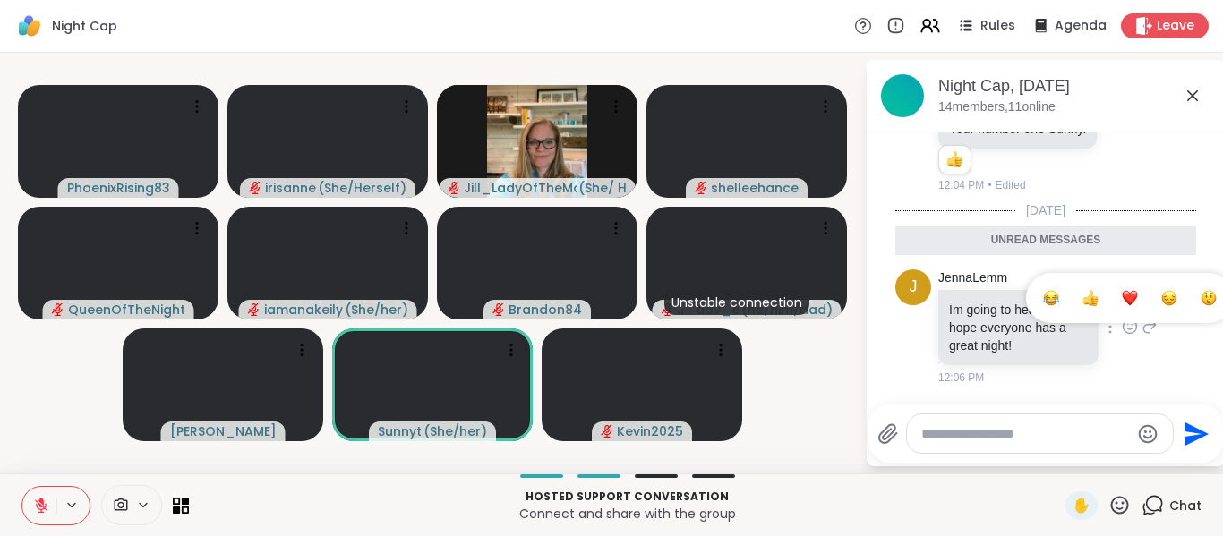
click at [1112, 299] on button "Select Reaction: Heart" at bounding box center [1130, 298] width 36 height 36
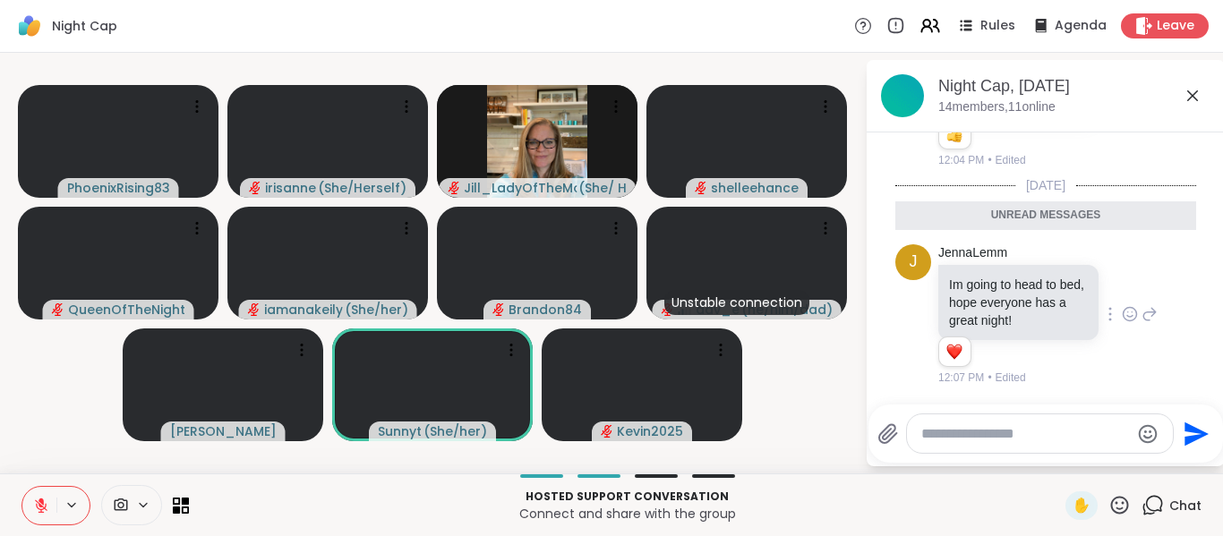
scroll to position [4326, 0]
click at [1189, 94] on icon at bounding box center [1192, 95] width 21 height 21
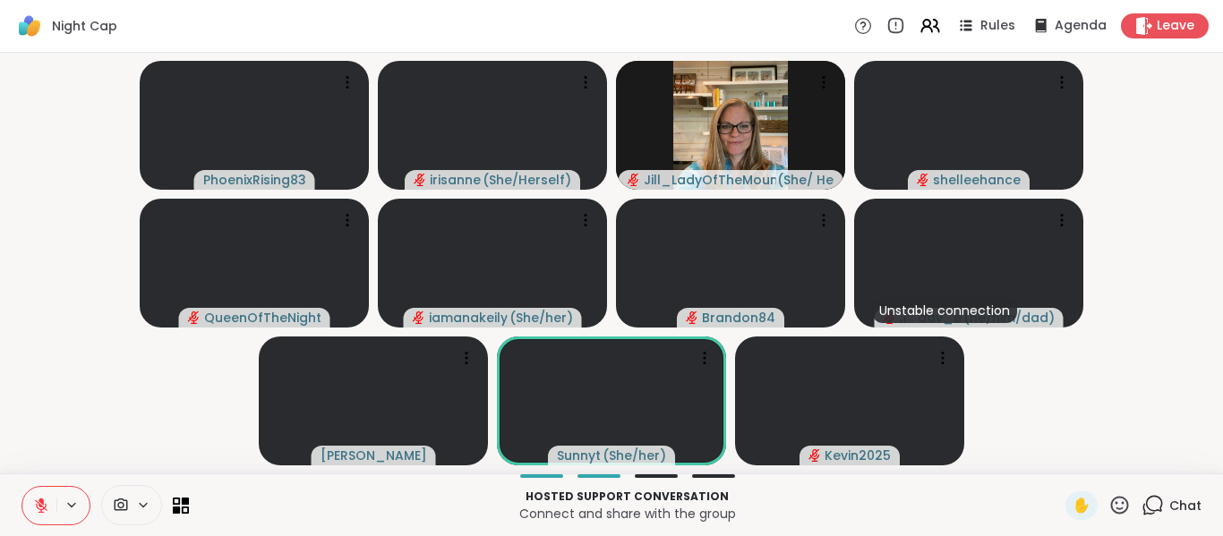
click at [138, 435] on video-player-container "PhoenixRising83 irisanne ( She/Herself ) Jill_LadyOfTheMountain ( She/ Her ) sh…" at bounding box center [612, 263] width 1202 height 407
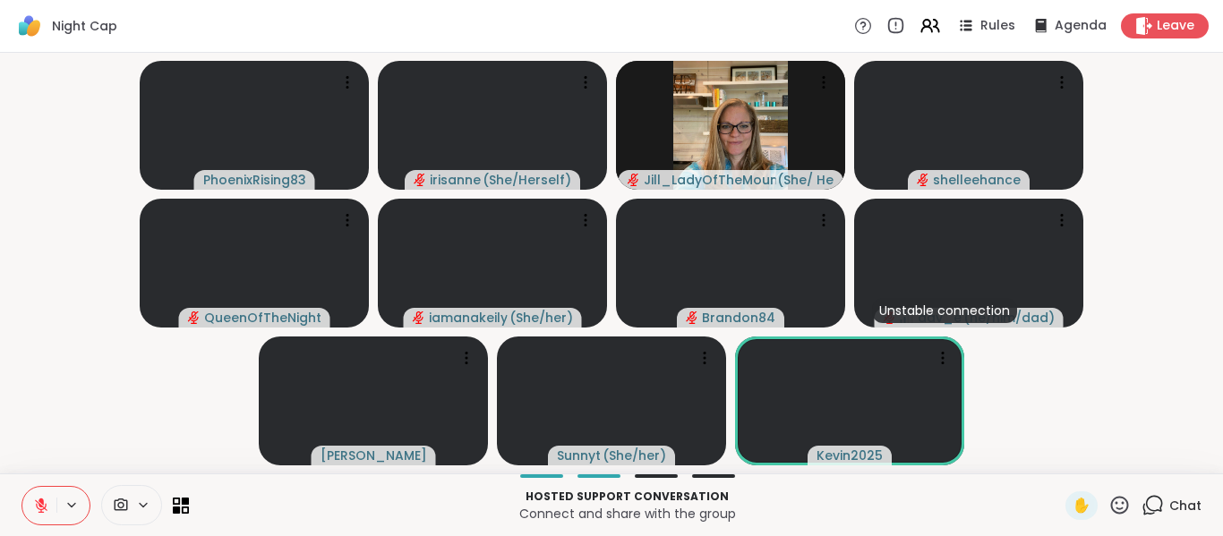
click at [68, 438] on video-player-container "PhoenixRising83 irisanne ( She/Herself ) Jill_LadyOfTheMountain ( She/ Her ) sh…" at bounding box center [612, 263] width 1202 height 407
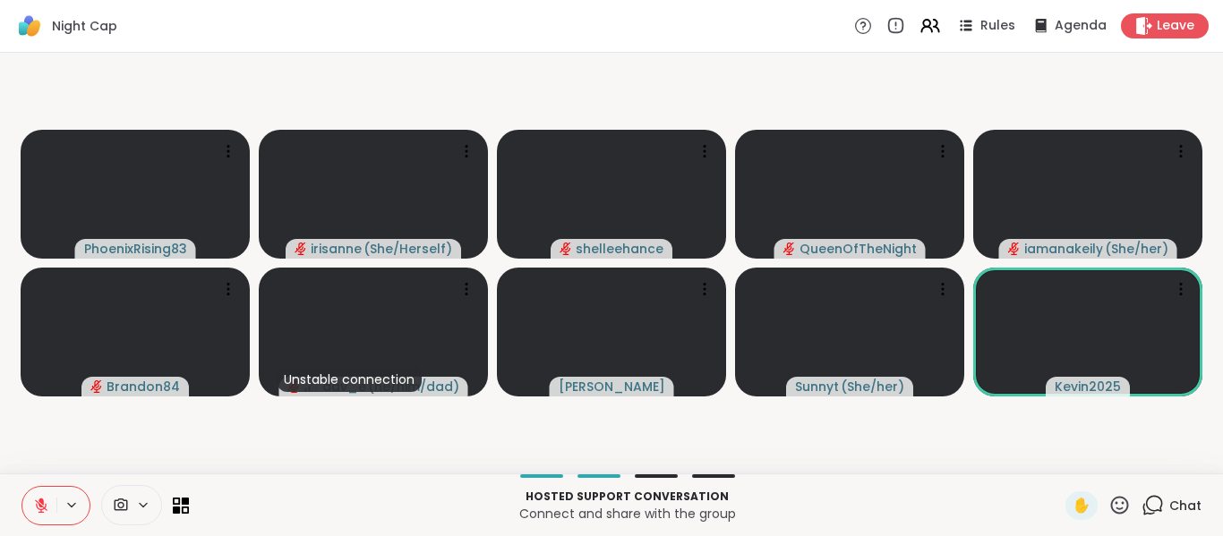
click at [1147, 508] on icon at bounding box center [1153, 505] width 22 height 22
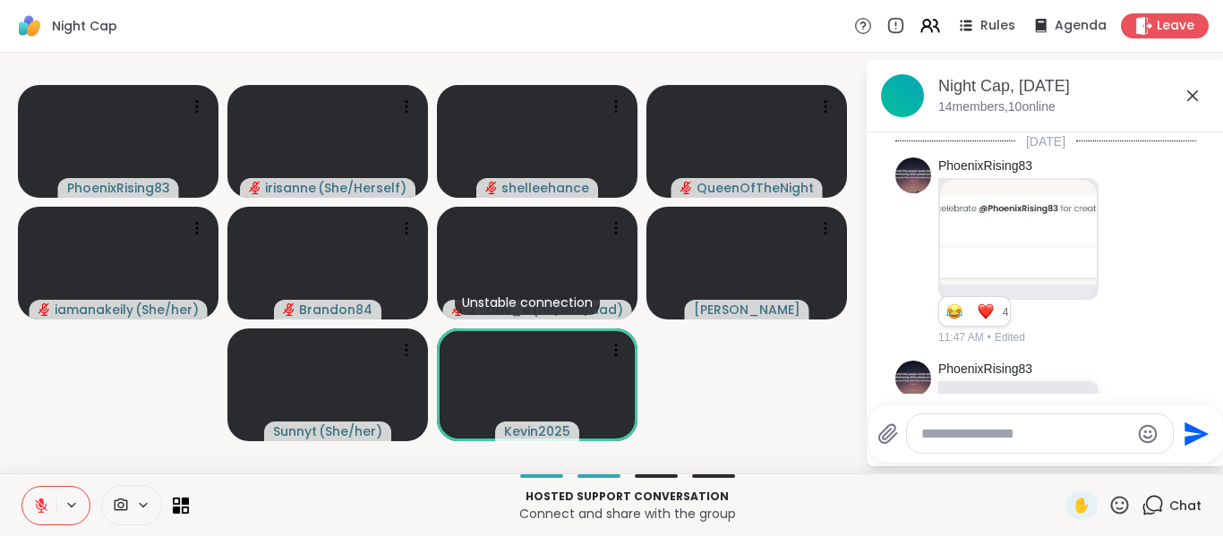
scroll to position [4266, 0]
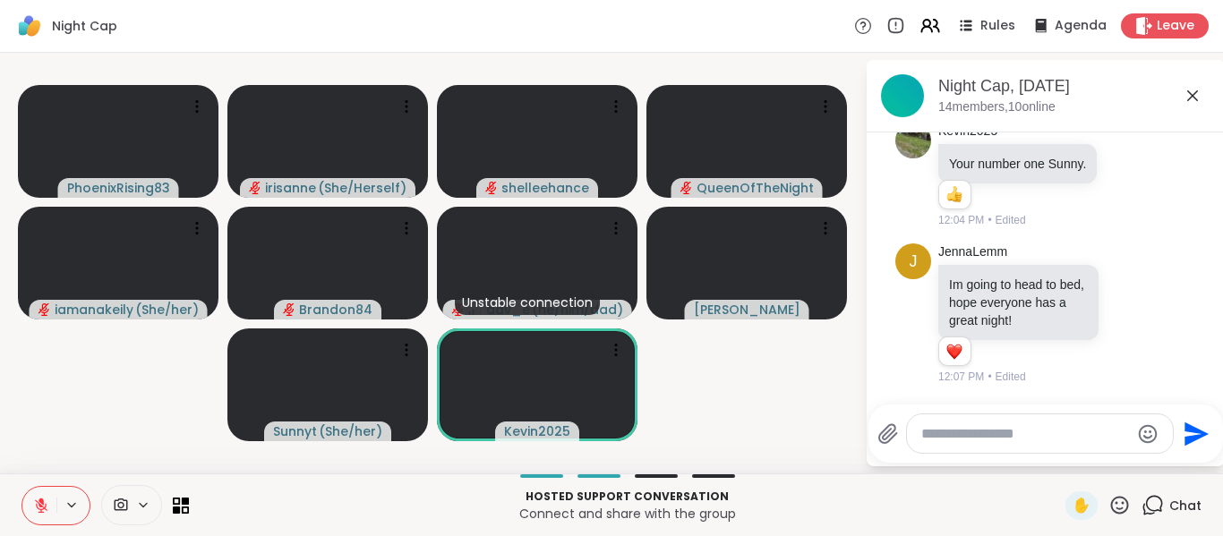
click at [1056, 438] on textarea "Type your message" at bounding box center [1025, 434] width 209 height 18
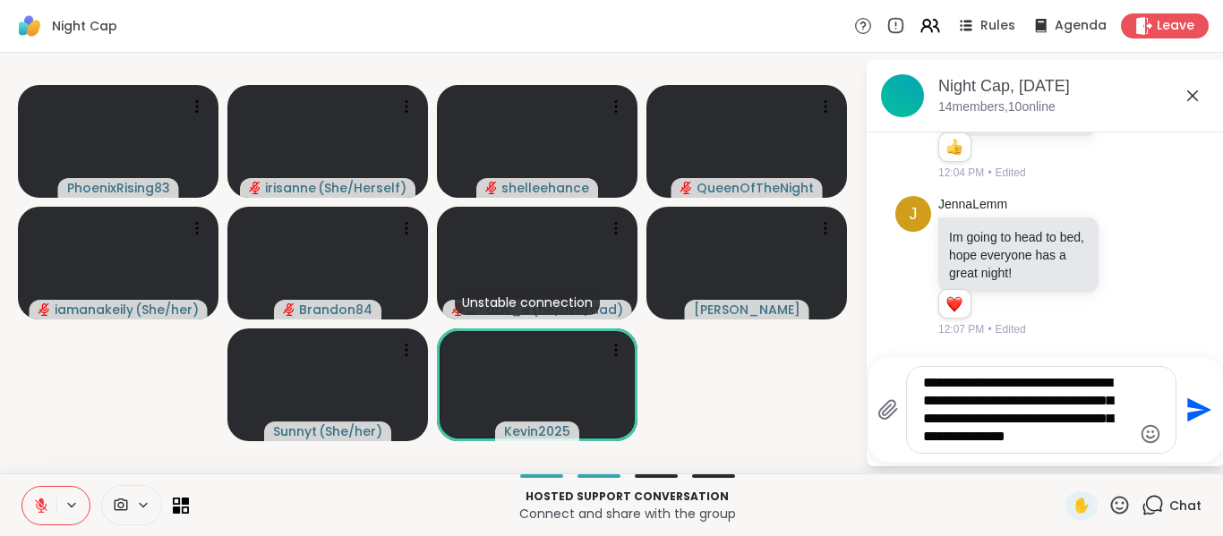
type textarea "**********"
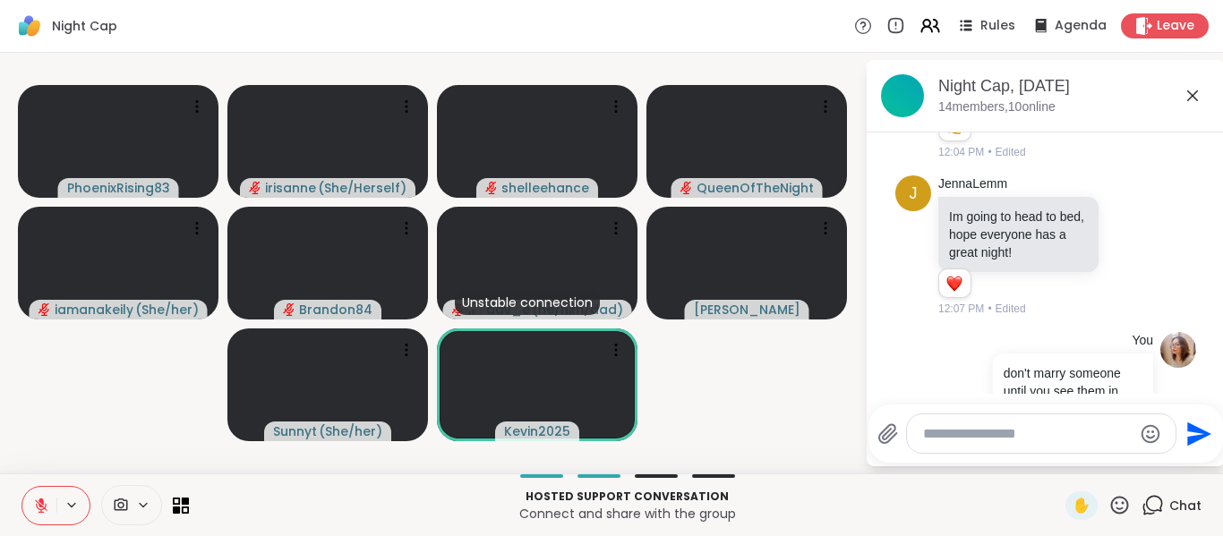
scroll to position [4451, 0]
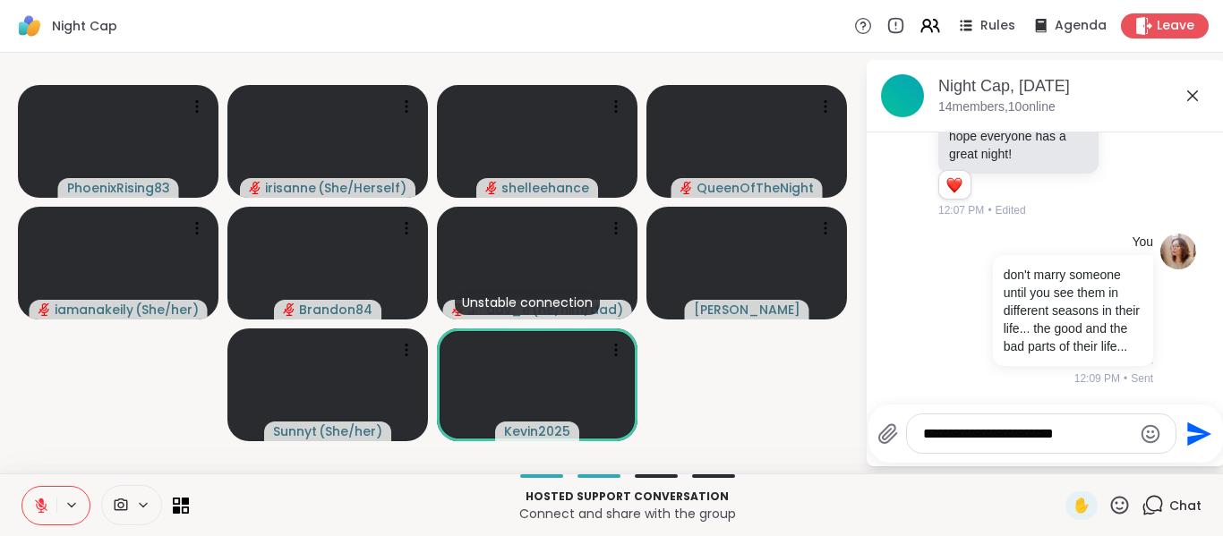
type textarea "**********"
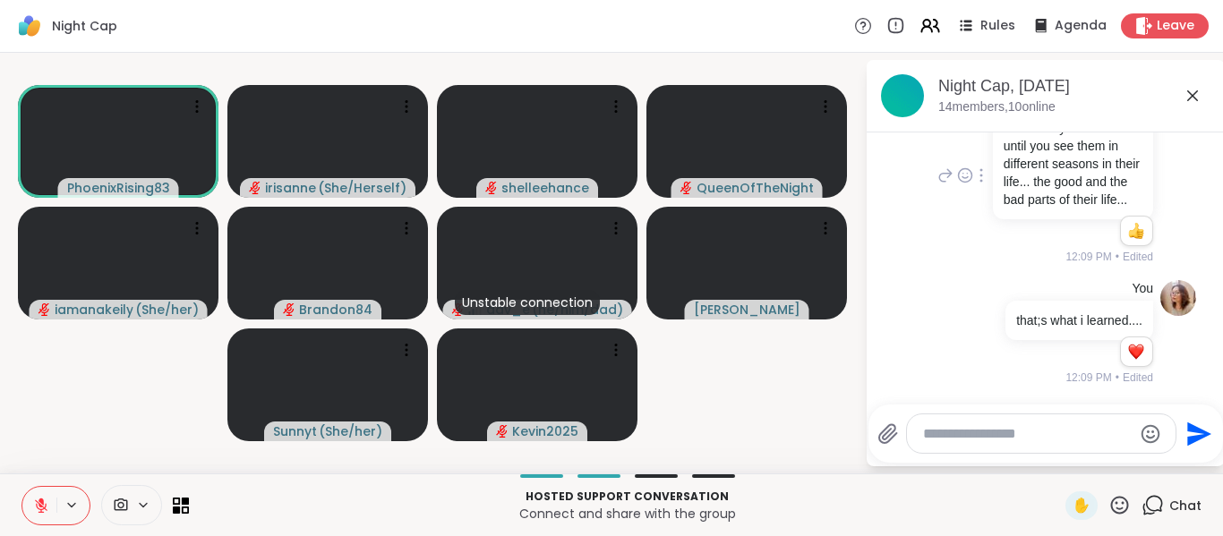
scroll to position [4605, 0]
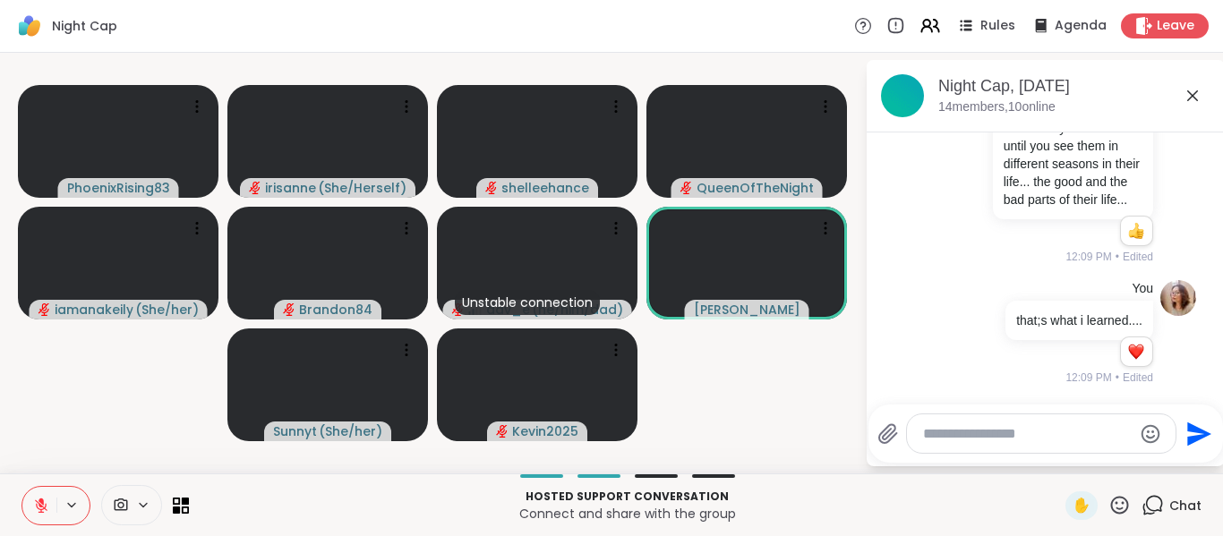
click at [1111, 513] on icon at bounding box center [1120, 505] width 18 height 18
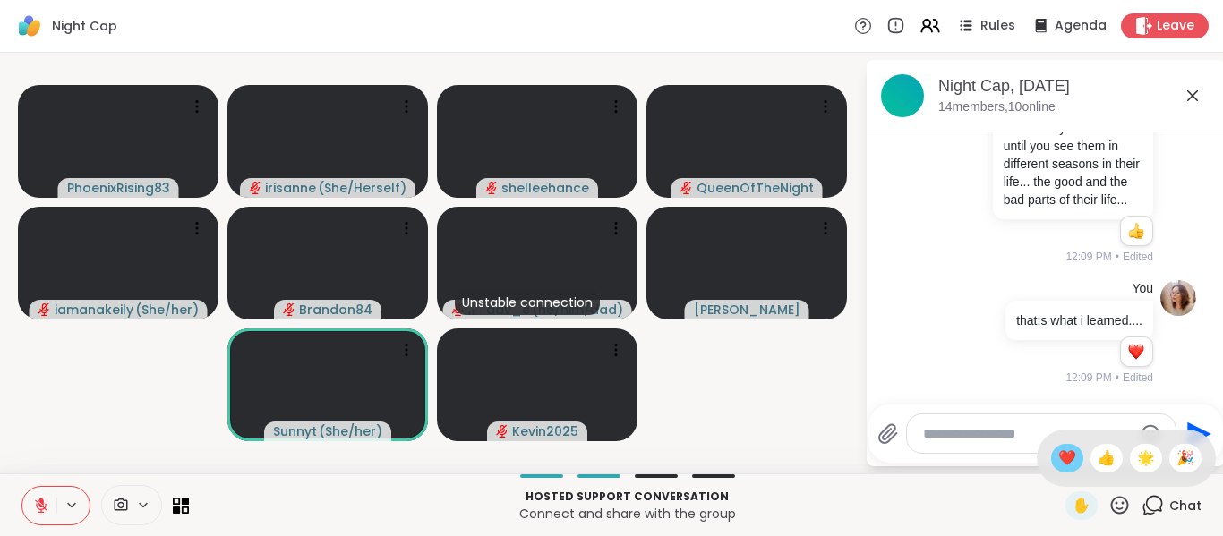
click at [1059, 459] on span "❤️" at bounding box center [1068, 458] width 18 height 21
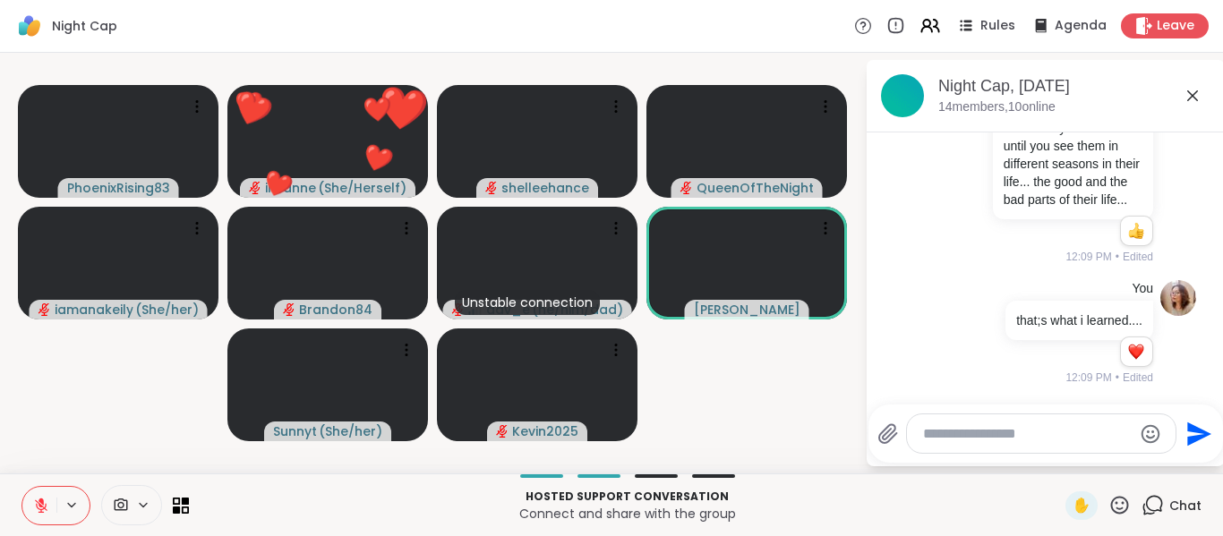
click at [1192, 85] on icon at bounding box center [1192, 95] width 21 height 21
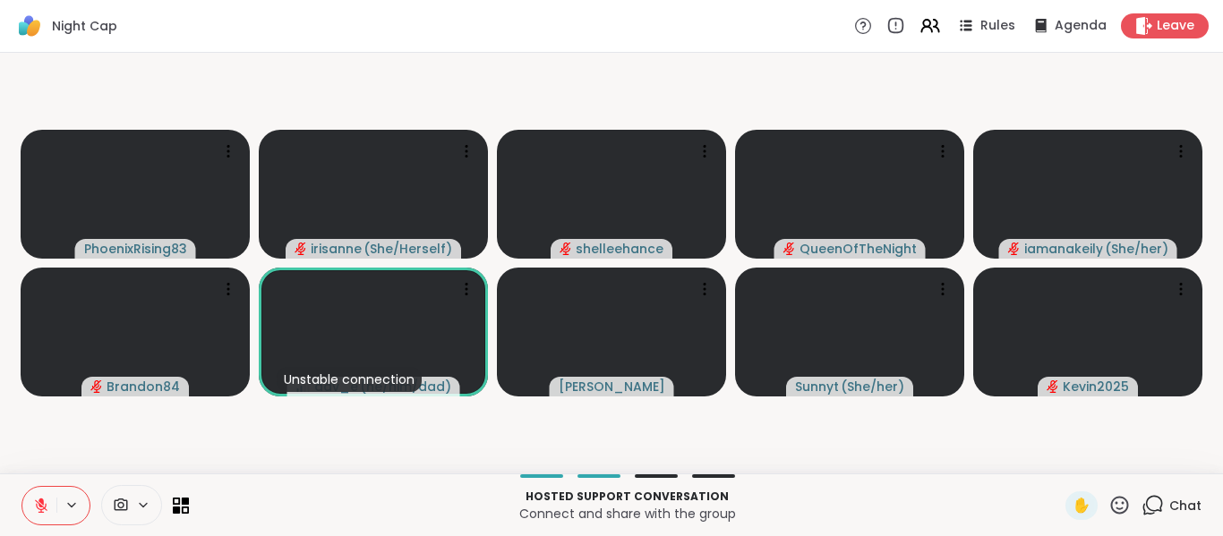
click at [1109, 503] on icon at bounding box center [1120, 505] width 22 height 22
click at [1177, 464] on span "🎉" at bounding box center [1186, 458] width 18 height 21
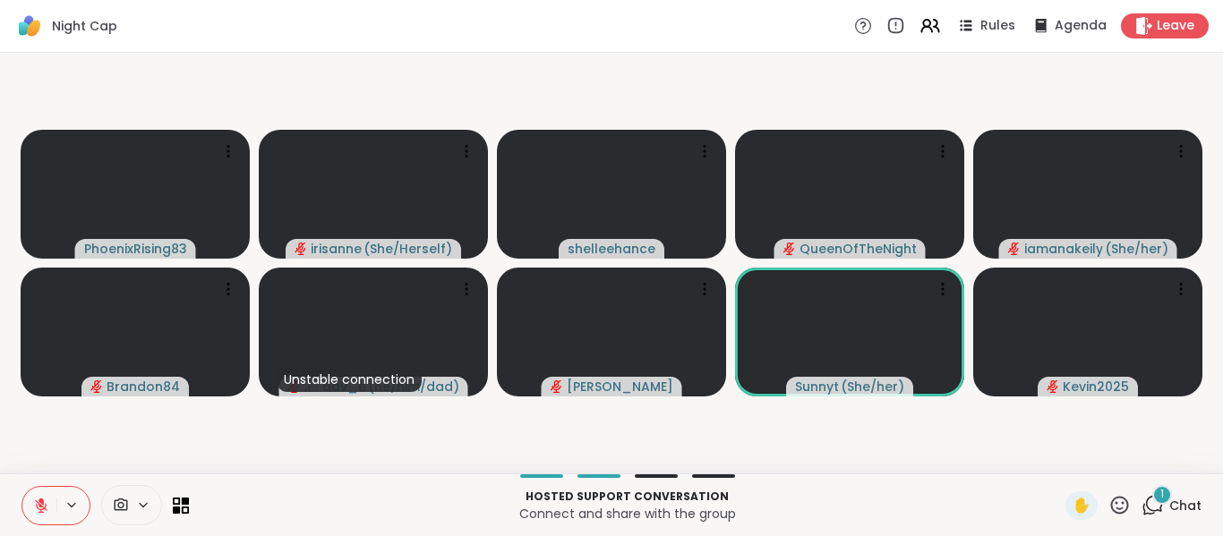
click at [694, 55] on div "PhoenixRising83 irisanne ( She/Herself ) shelleehance QueenOfTheNight iamanakei…" at bounding box center [611, 263] width 1223 height 421
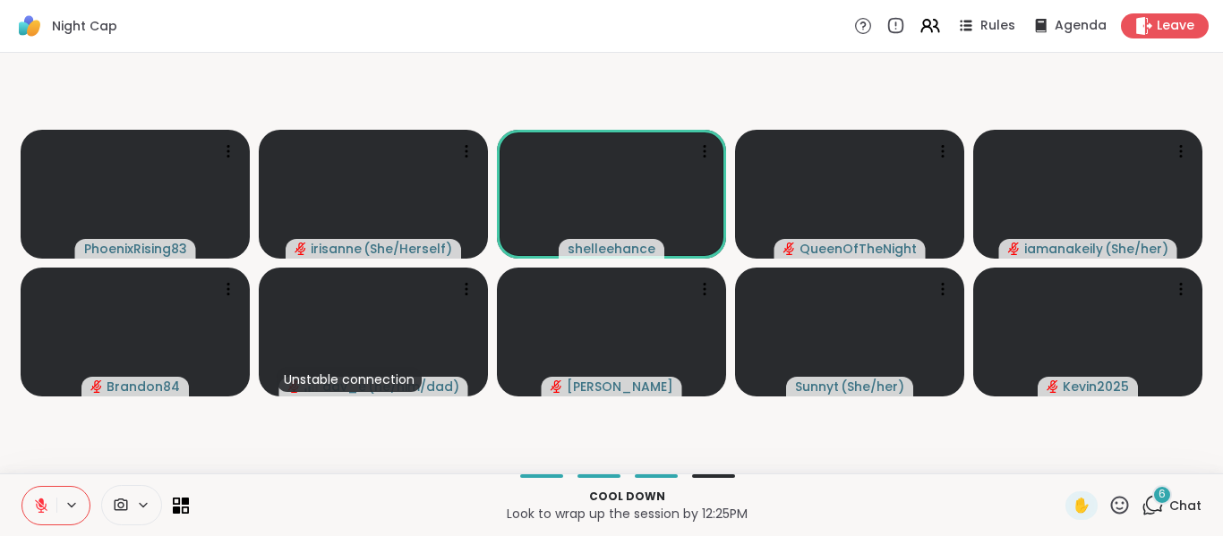
click at [822, 97] on video-player-container "PhoenixRising83 irisanne ( She/Herself ) shelleehance QueenOfTheNight iamanakei…" at bounding box center [612, 263] width 1202 height 407
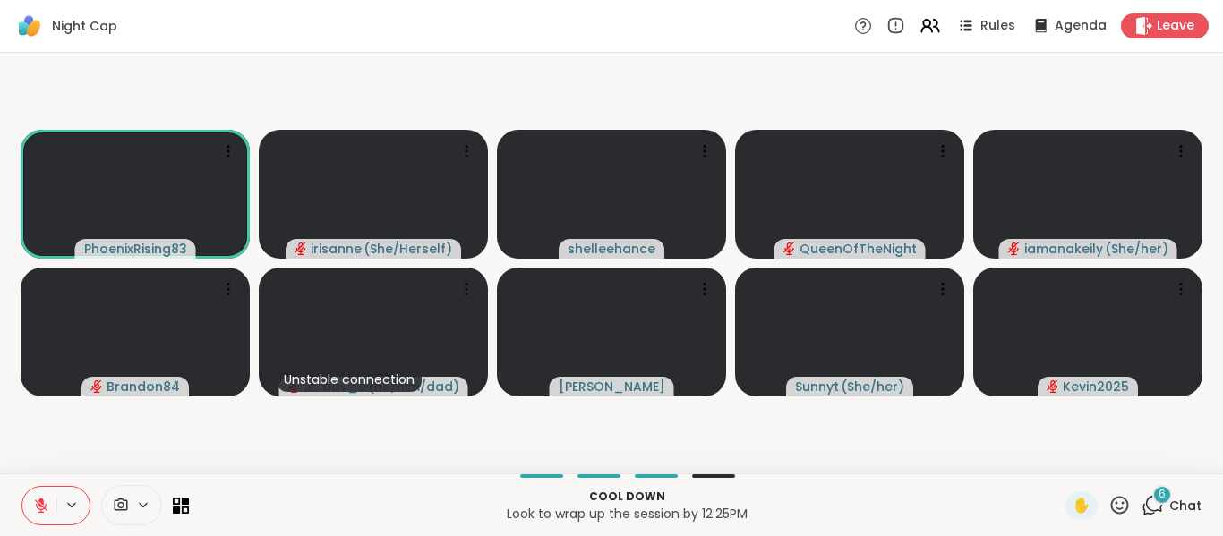
click at [759, 79] on video-player-container "PhoenixRising83 irisanne ( She/Herself ) shelleehance QueenOfTheNight iamanakei…" at bounding box center [612, 263] width 1202 height 407
click at [1153, 504] on div "7" at bounding box center [1163, 495] width 20 height 20
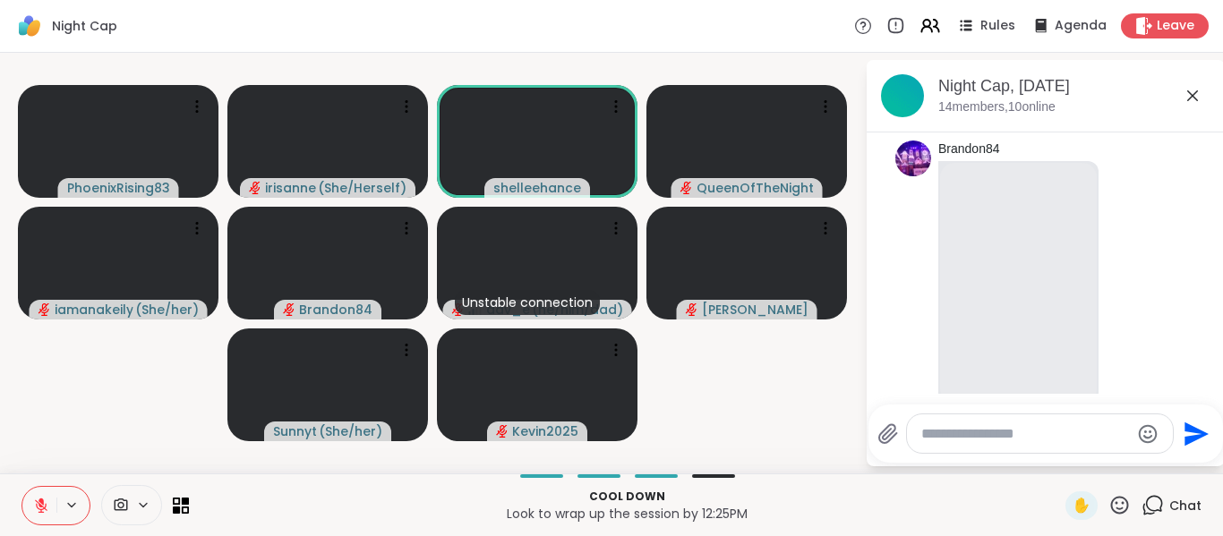
scroll to position [5884, 0]
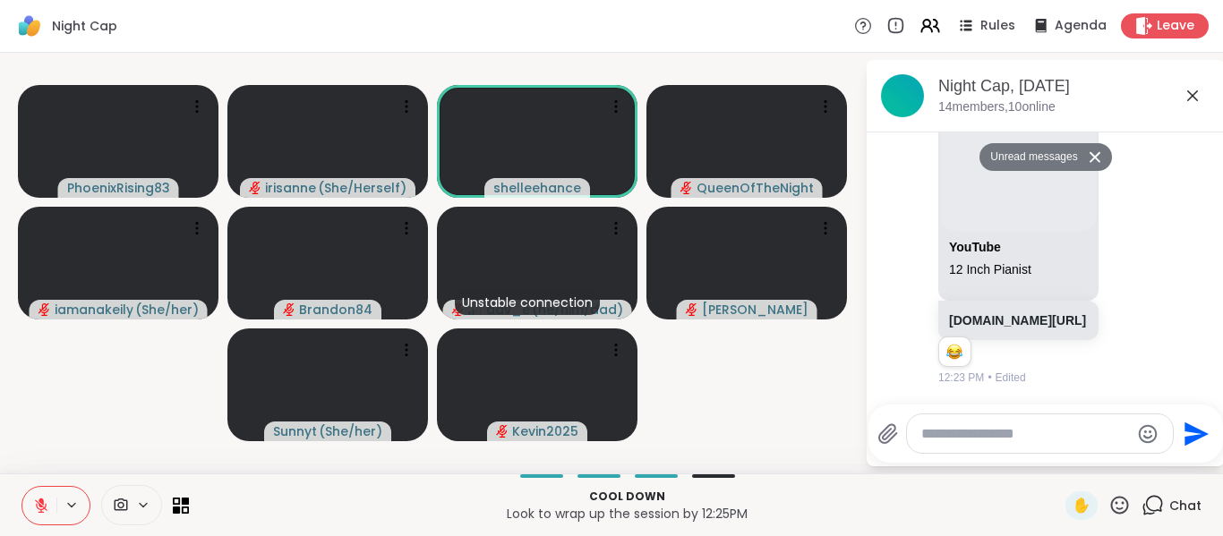
click at [573, 67] on video-player-container "PhoenixRising83 irisanne ( She/Herself ) shelleehance QueenOfTheNight iamanakei…" at bounding box center [433, 263] width 844 height 407
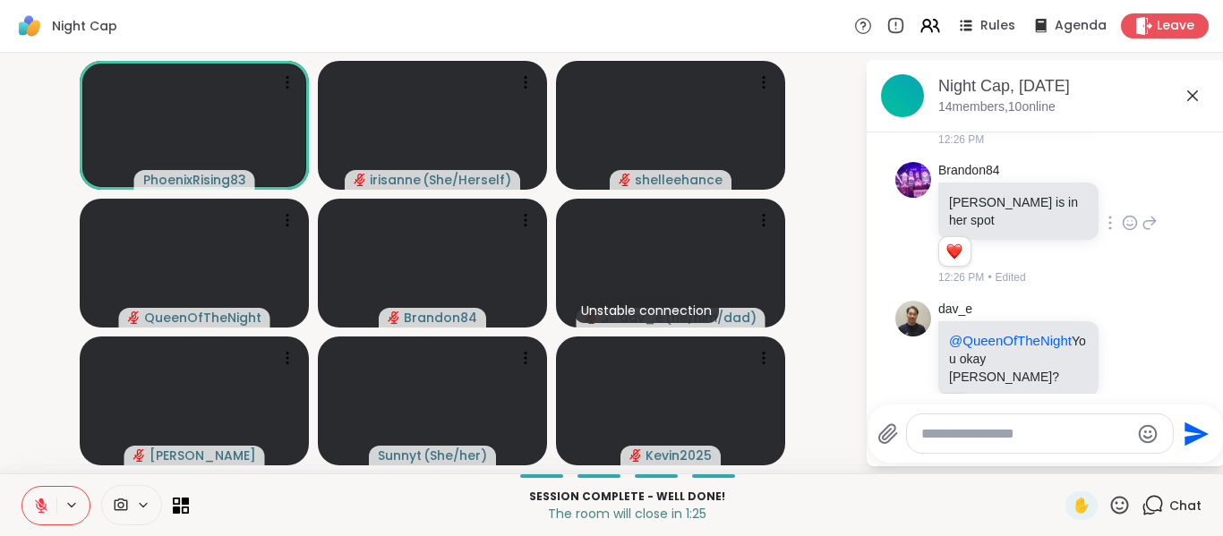
scroll to position [6467, 0]
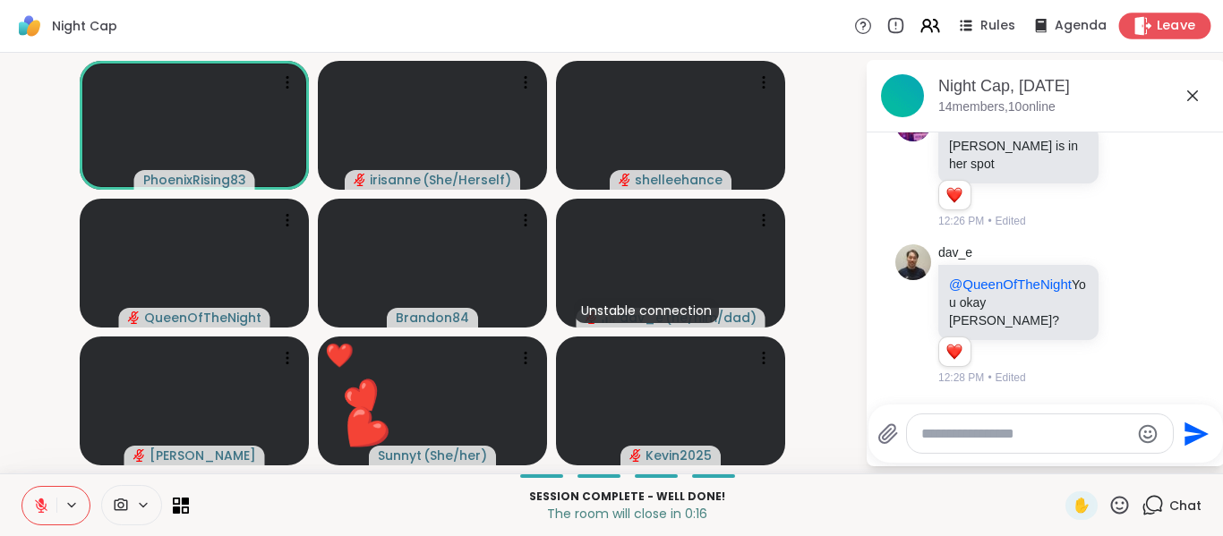
click at [1160, 18] on span "Leave" at bounding box center [1176, 26] width 39 height 19
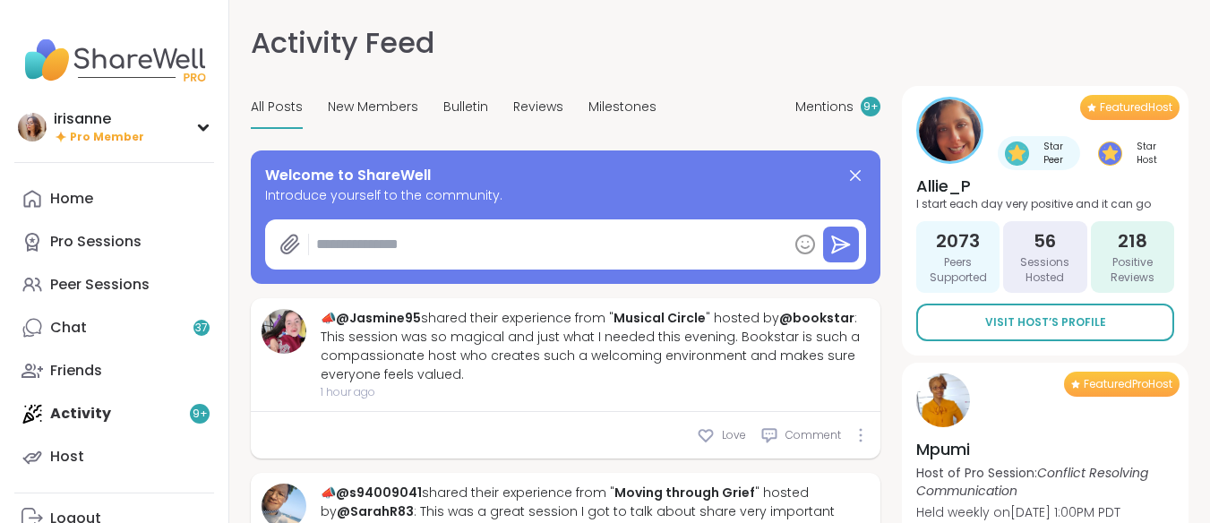
click at [69, 278] on div "Peer Sessions" at bounding box center [99, 285] width 99 height 20
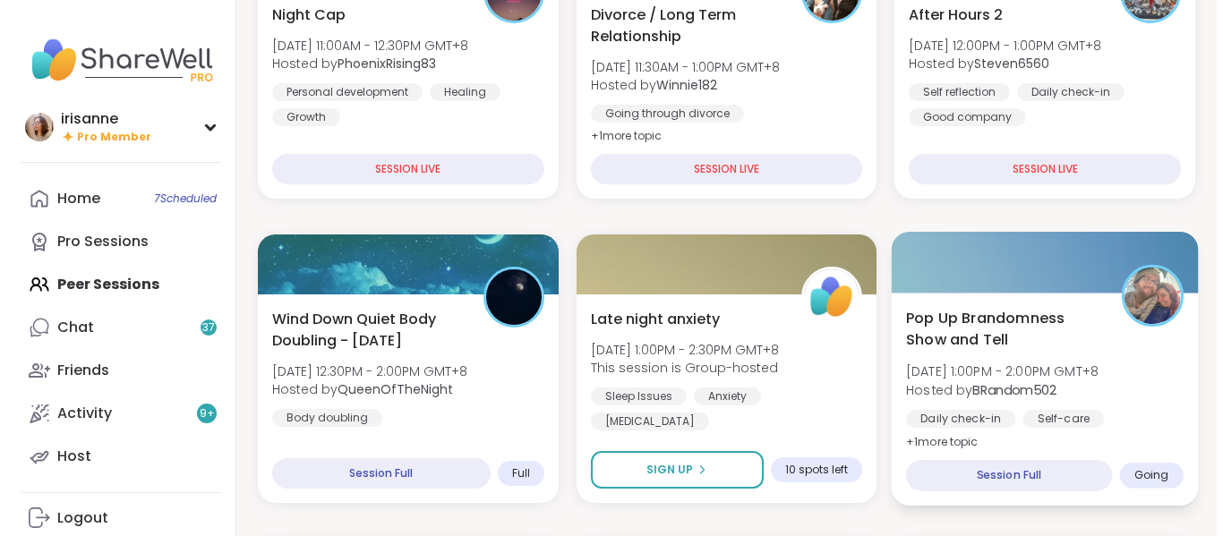
scroll to position [399, 0]
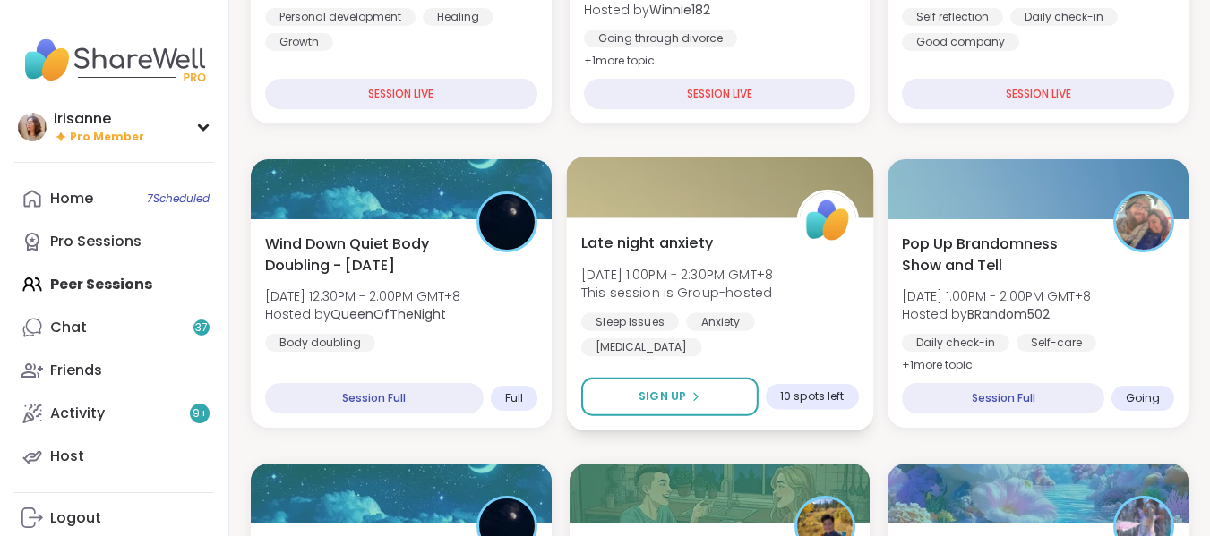
click at [720, 298] on span "This session is Group-hosted" at bounding box center [677, 293] width 192 height 18
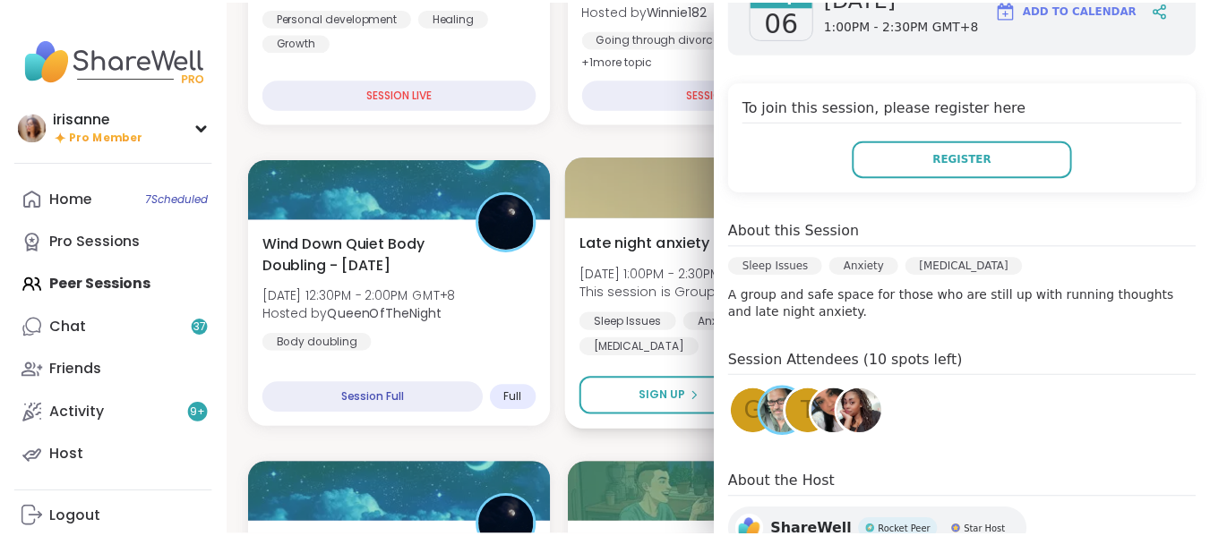
scroll to position [297, 0]
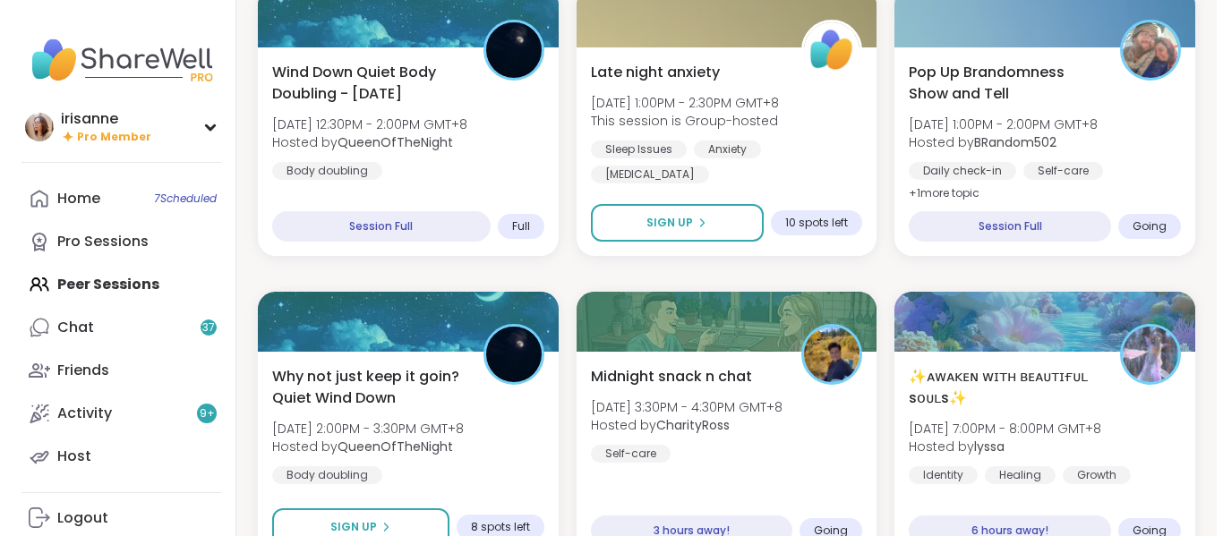
scroll to position [570, 0]
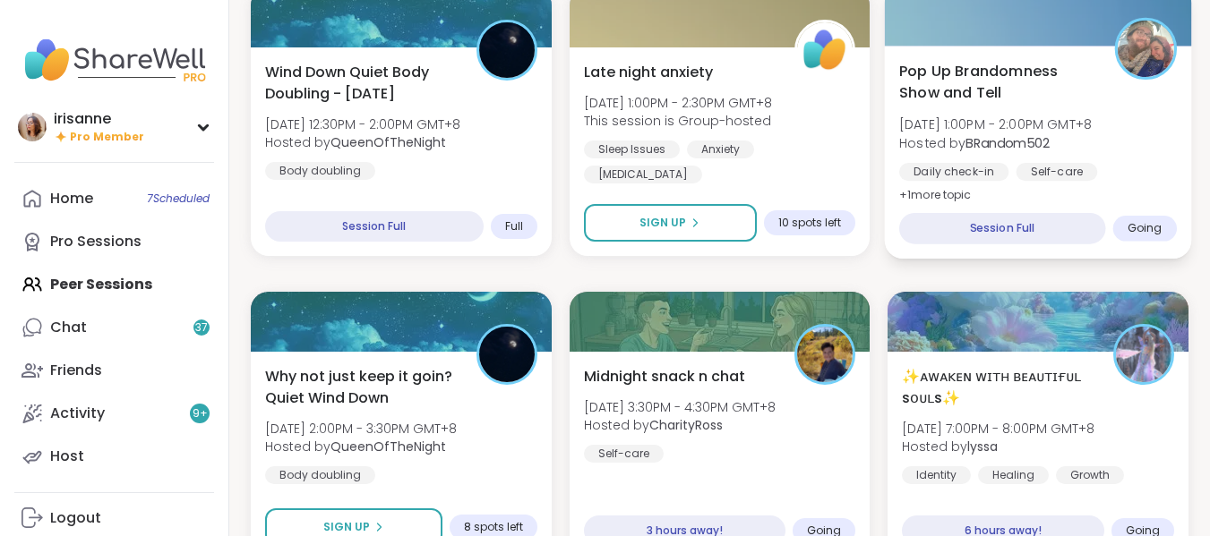
click at [1016, 112] on div "Pop Up Brandomness Show and Tell [DATE] 1:00PM - 2:00PM GMT+8 Hosted by BRandom…" at bounding box center [1038, 133] width 278 height 146
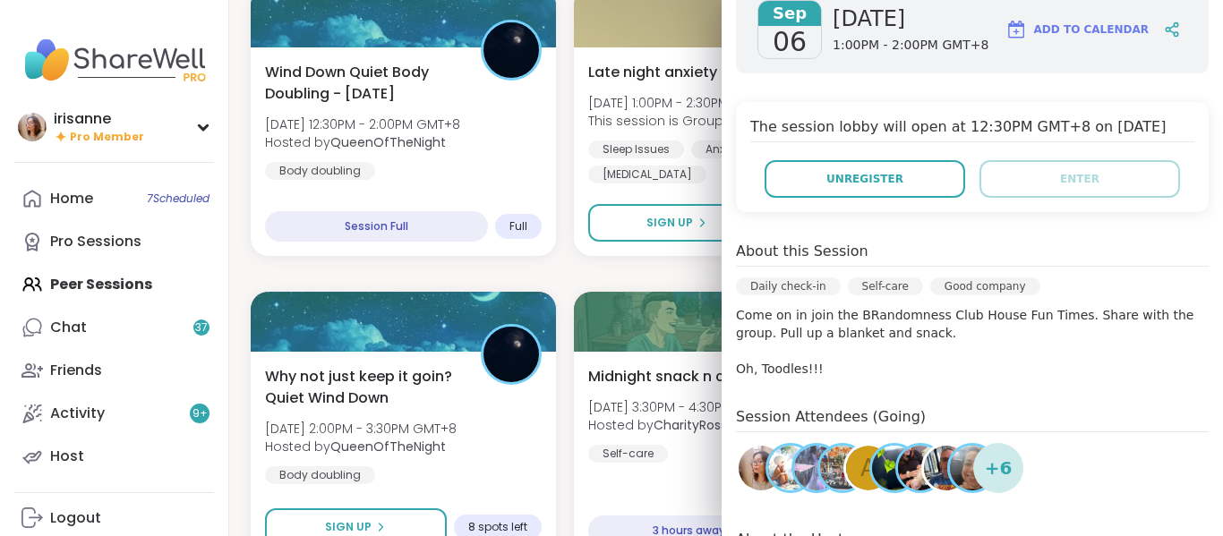
scroll to position [309, 0]
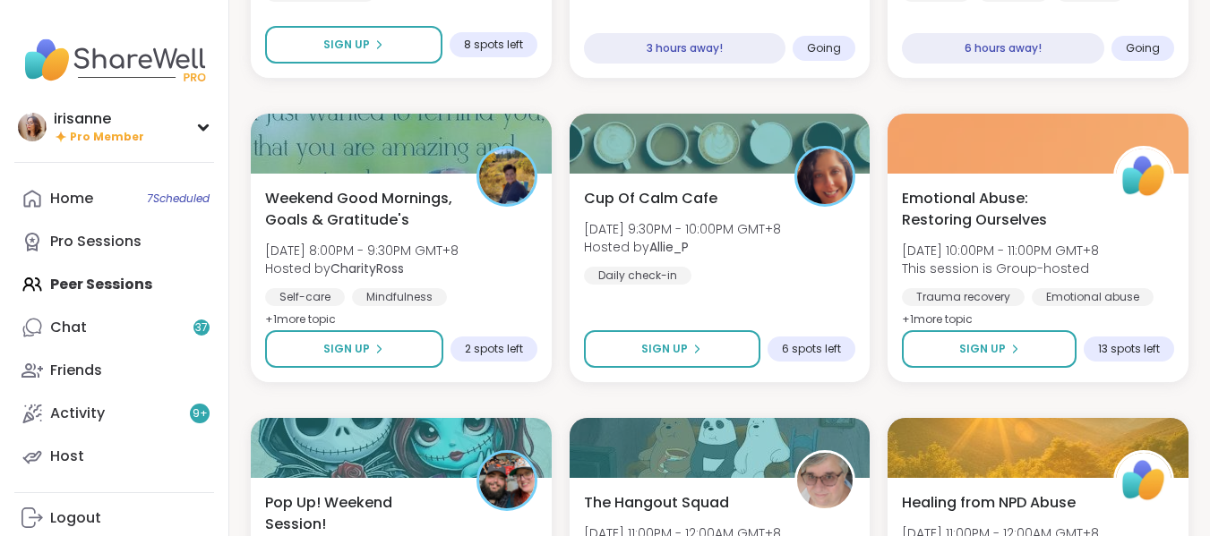
scroll to position [1054, 0]
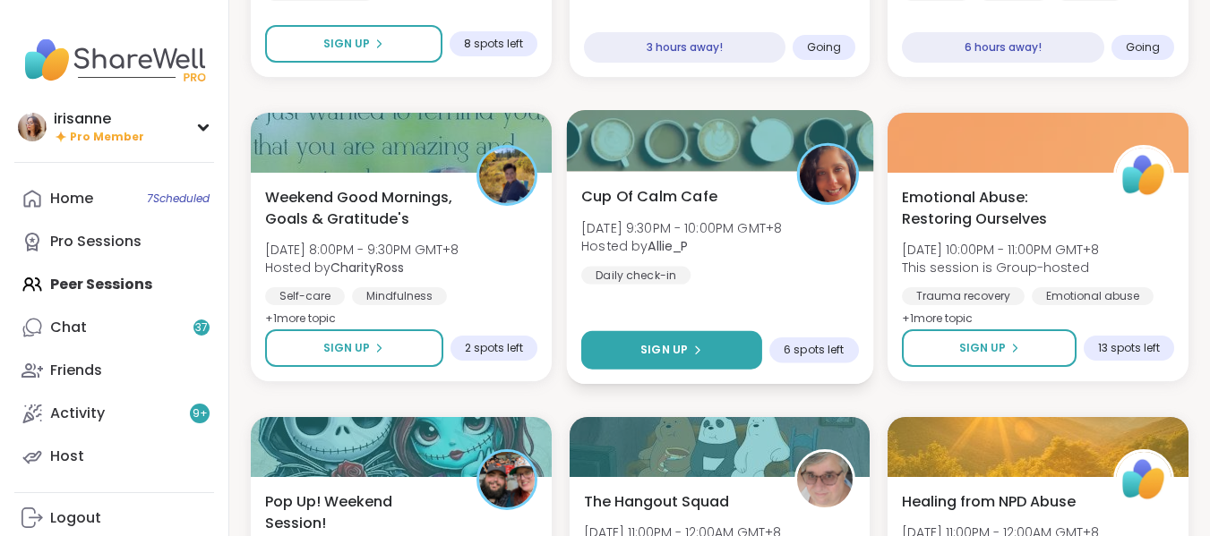
click at [663, 350] on span "Sign Up" at bounding box center [663, 350] width 47 height 16
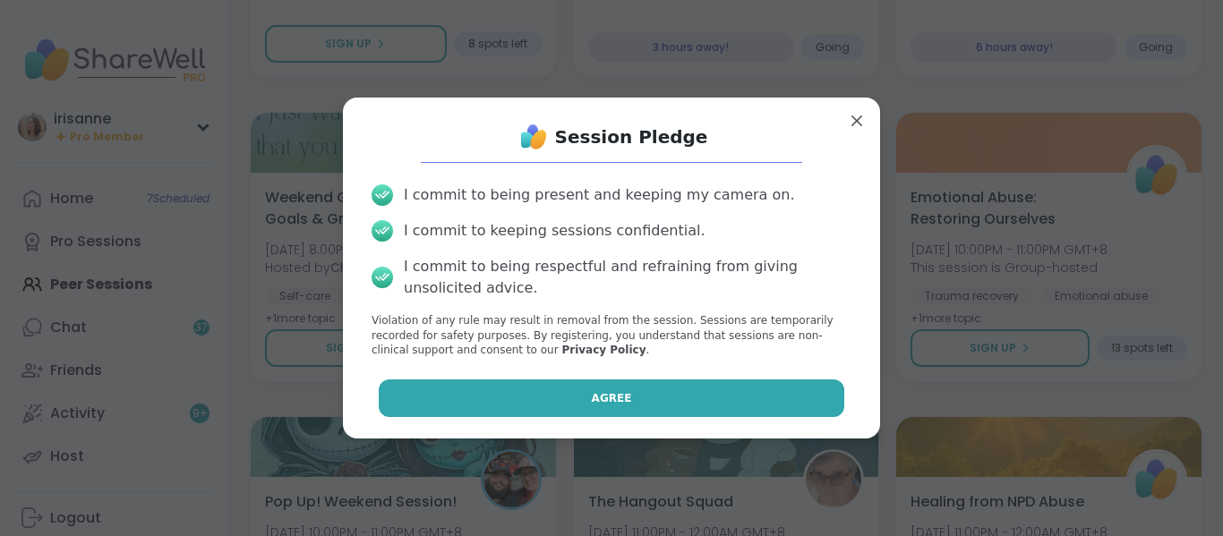
click at [733, 399] on button "Agree" at bounding box center [612, 399] width 467 height 38
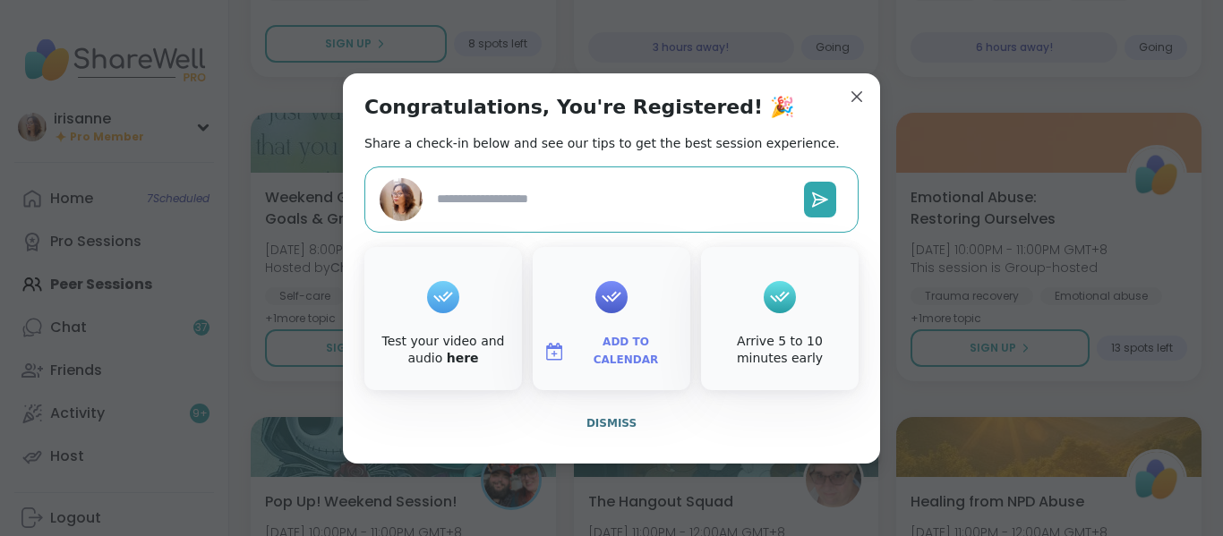
type textarea "*"
